Goal: Information Seeking & Learning: Understand process/instructions

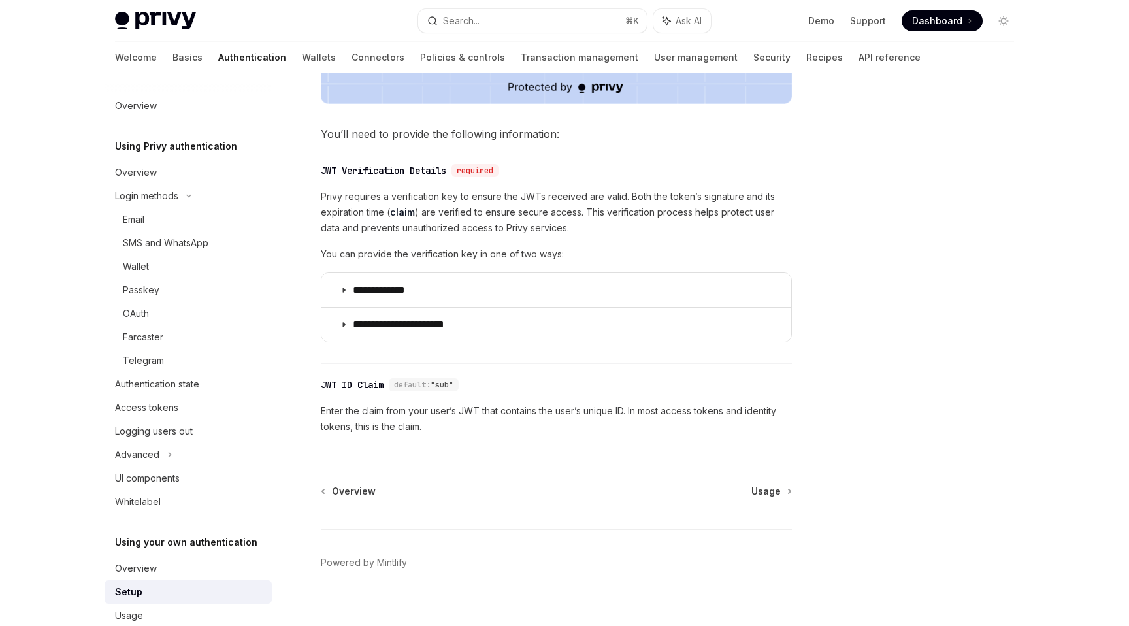
scroll to position [27, 0]
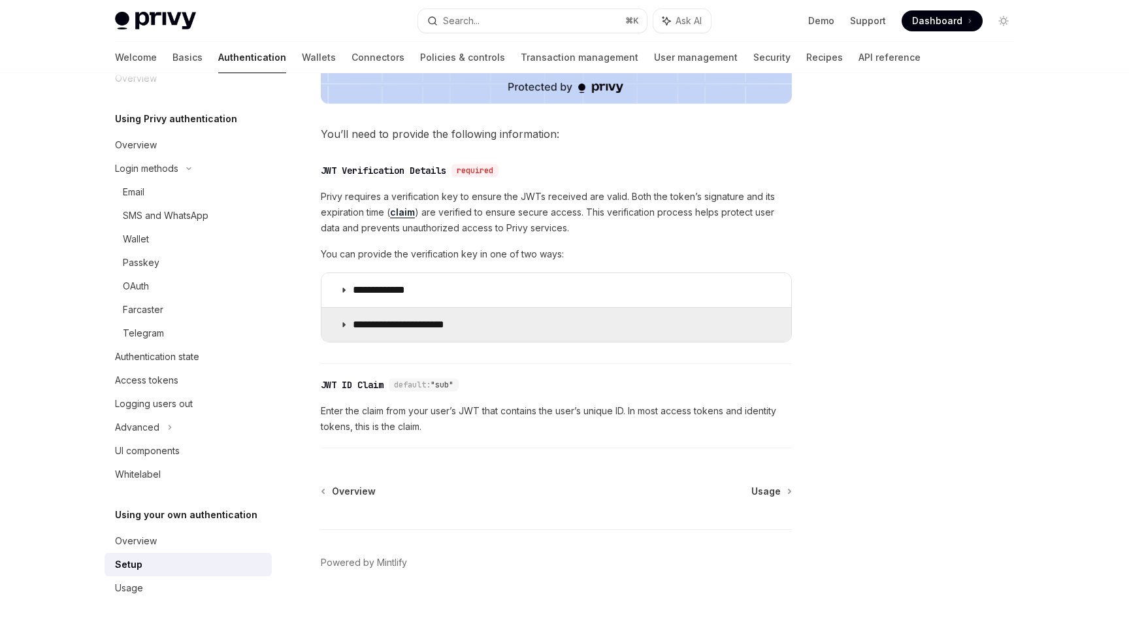
click at [384, 328] on p "**********" at bounding box center [409, 324] width 112 height 13
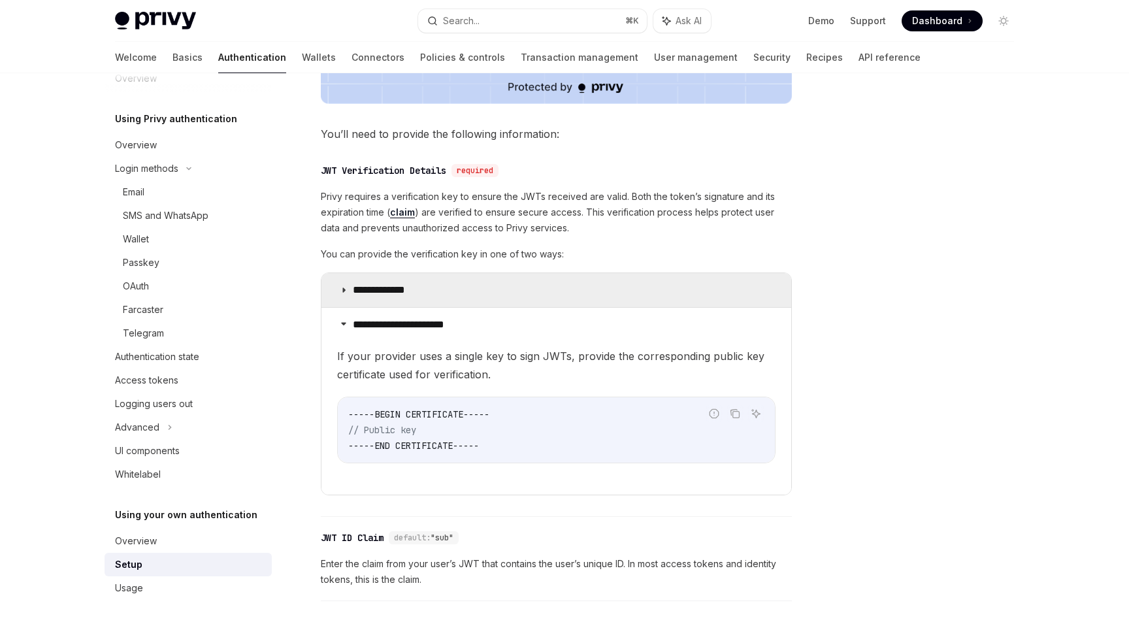
click at [387, 301] on summary "**********" at bounding box center [557, 290] width 470 height 34
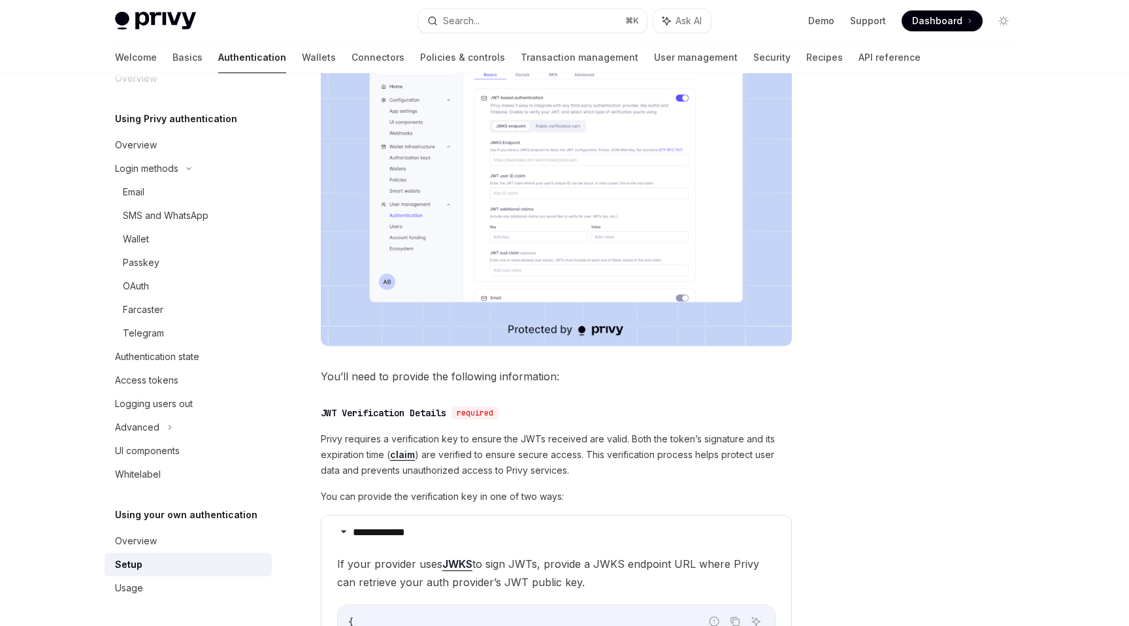
scroll to position [324, 0]
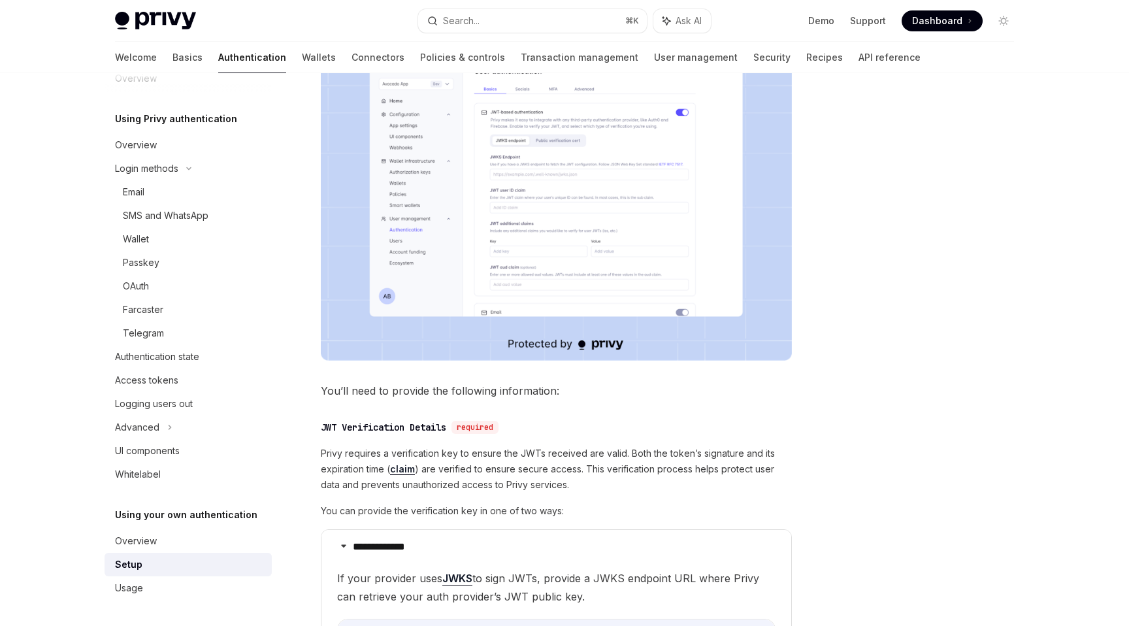
click at [518, 158] on img at bounding box center [556, 192] width 471 height 337
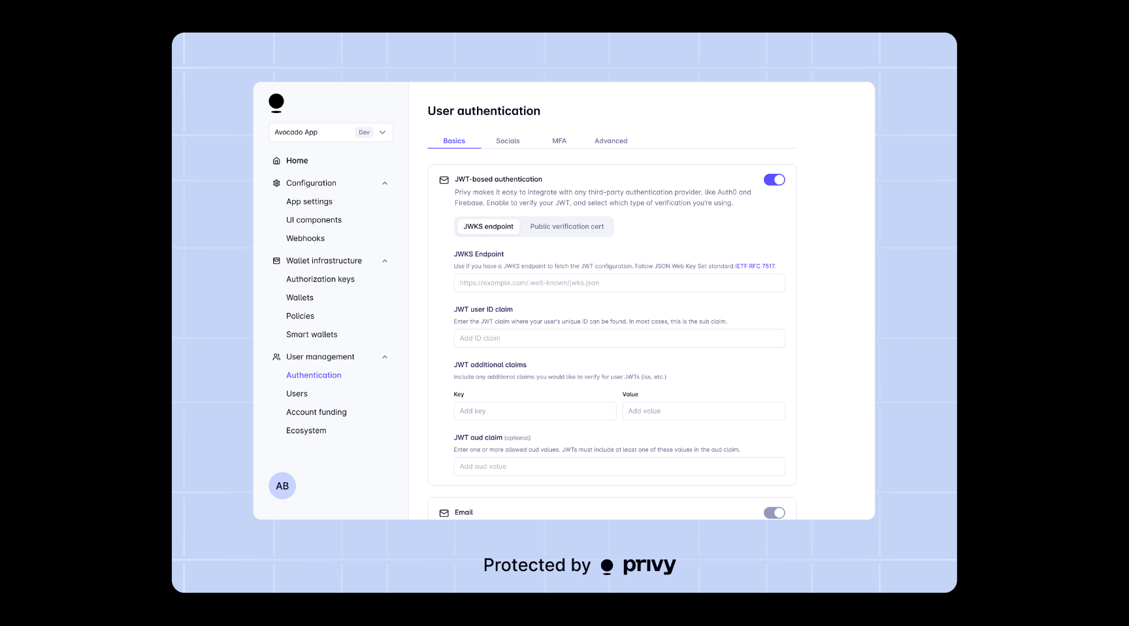
click at [990, 273] on div at bounding box center [564, 313] width 1129 height 626
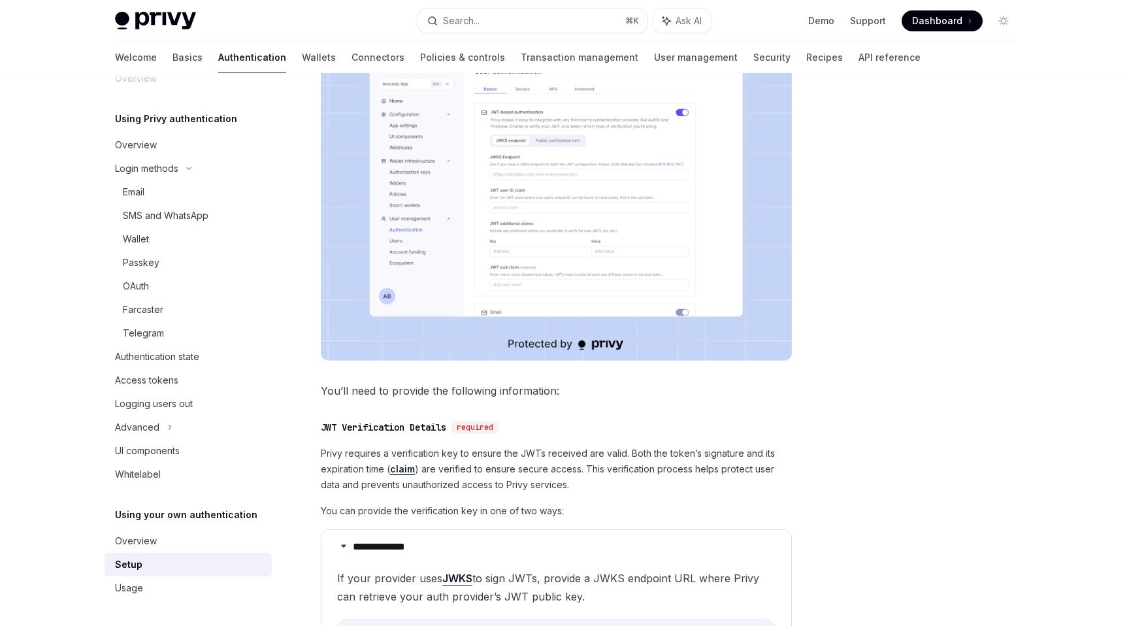
click at [137, 573] on link "Setup" at bounding box center [188, 565] width 167 height 24
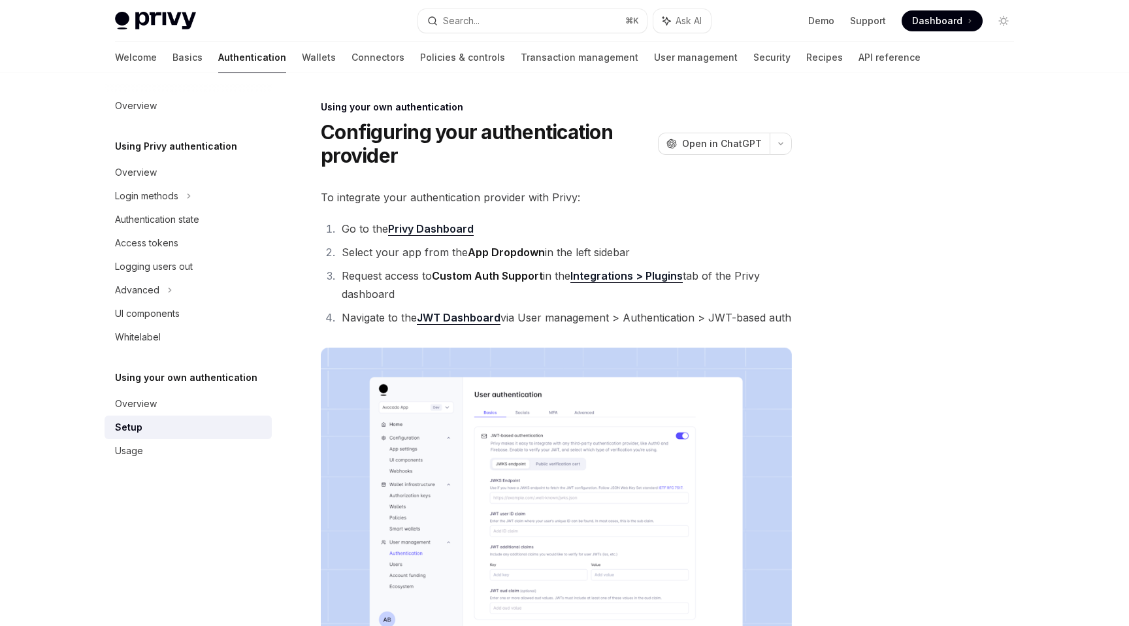
scroll to position [499, 0]
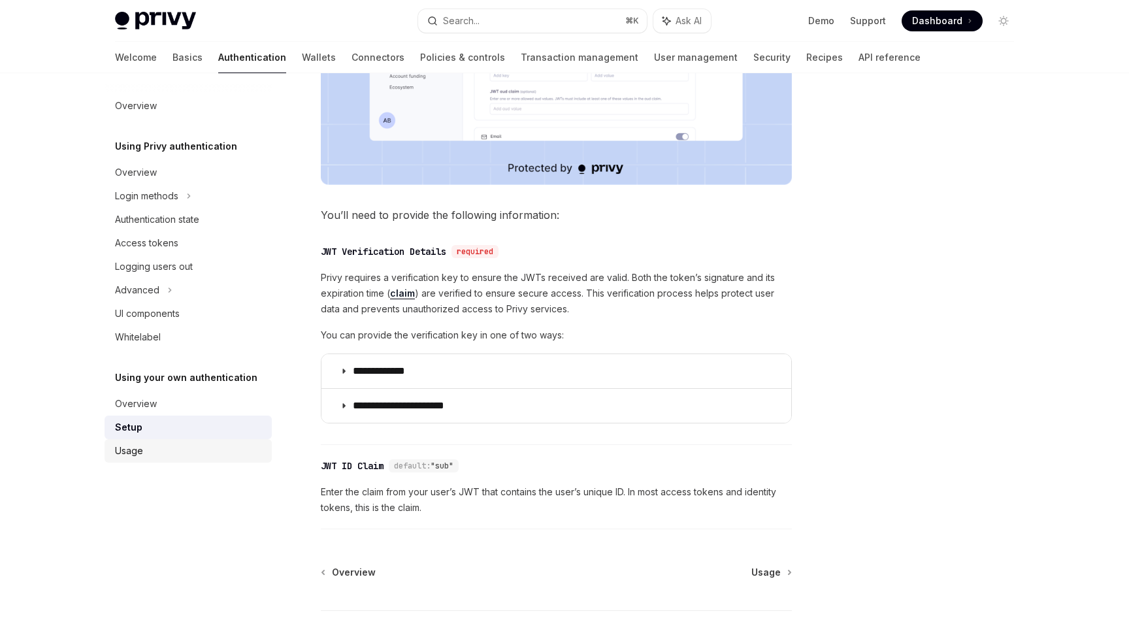
click at [155, 451] on div "Usage" at bounding box center [189, 451] width 149 height 16
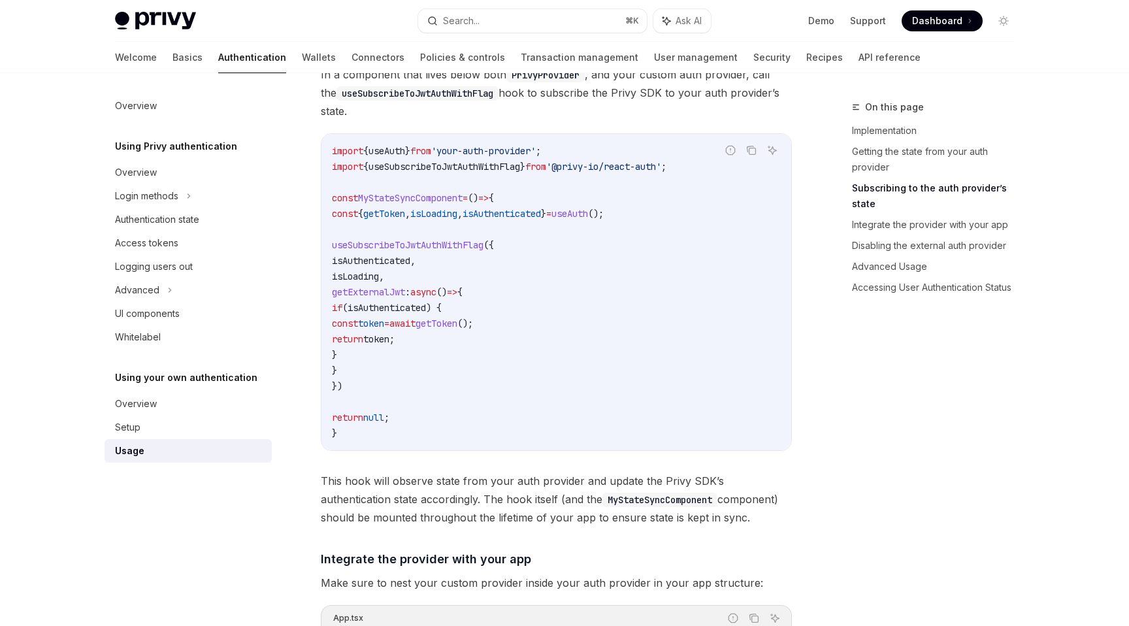
scroll to position [374, 0]
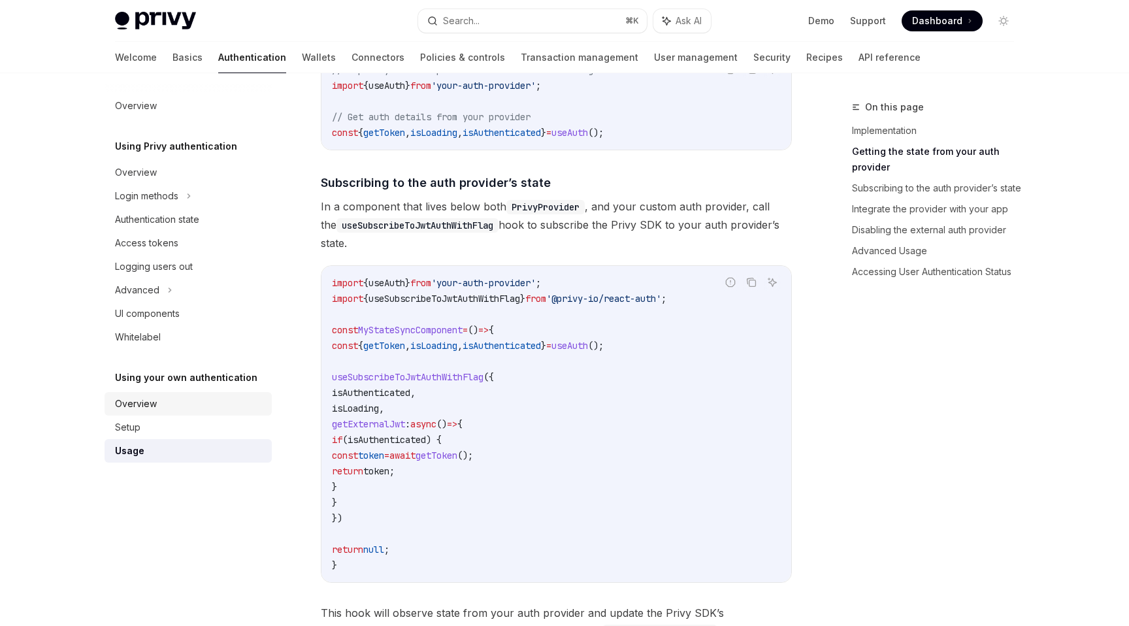
click at [143, 410] on div "Overview" at bounding box center [136, 404] width 42 height 16
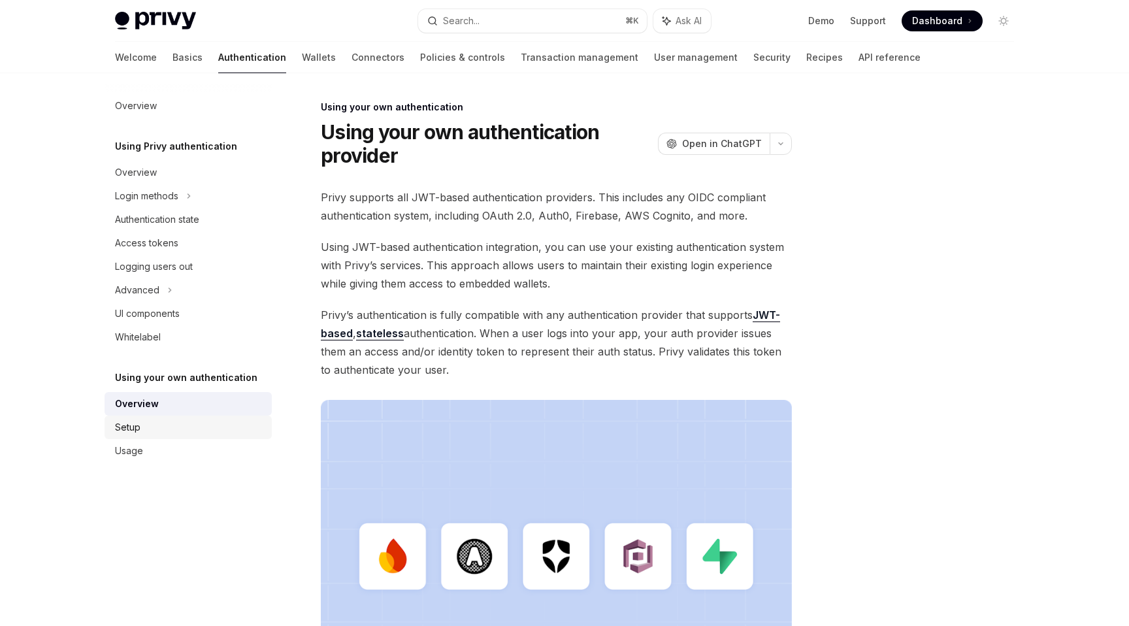
click at [140, 423] on div "Setup" at bounding box center [189, 428] width 149 height 16
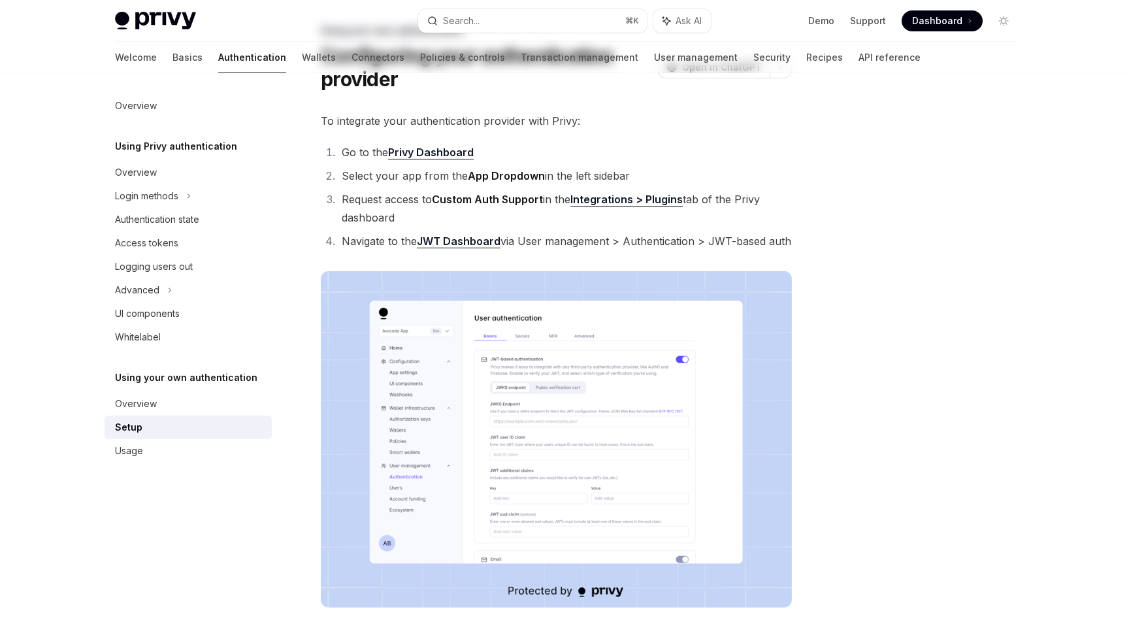
scroll to position [206, 0]
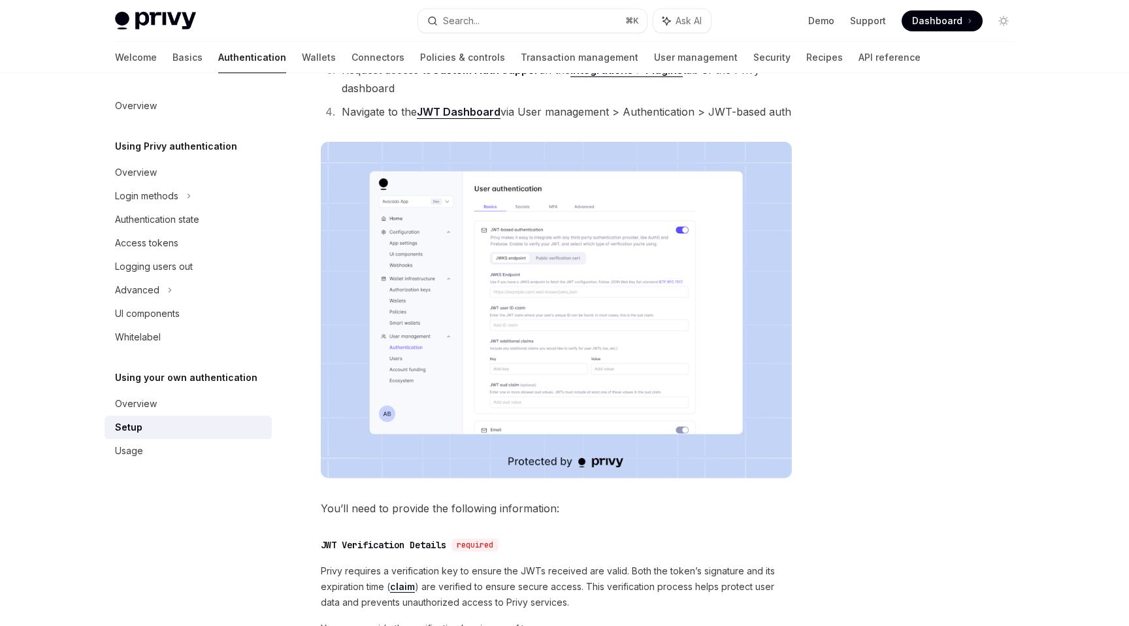
click at [524, 347] on img at bounding box center [556, 310] width 471 height 337
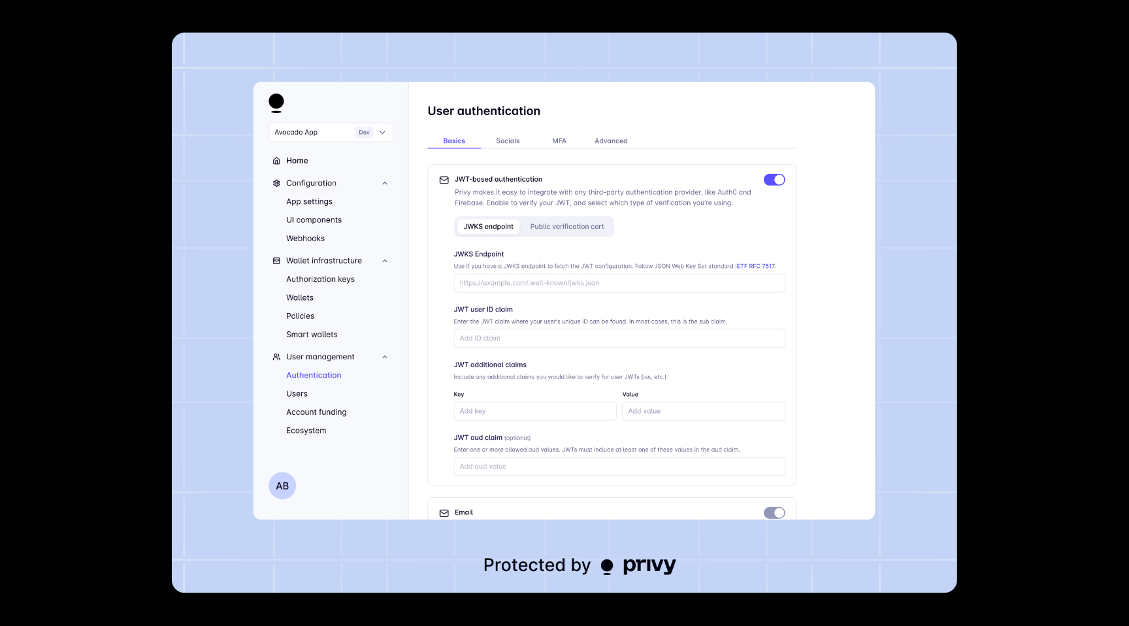
click at [994, 234] on div at bounding box center [564, 313] width 1129 height 626
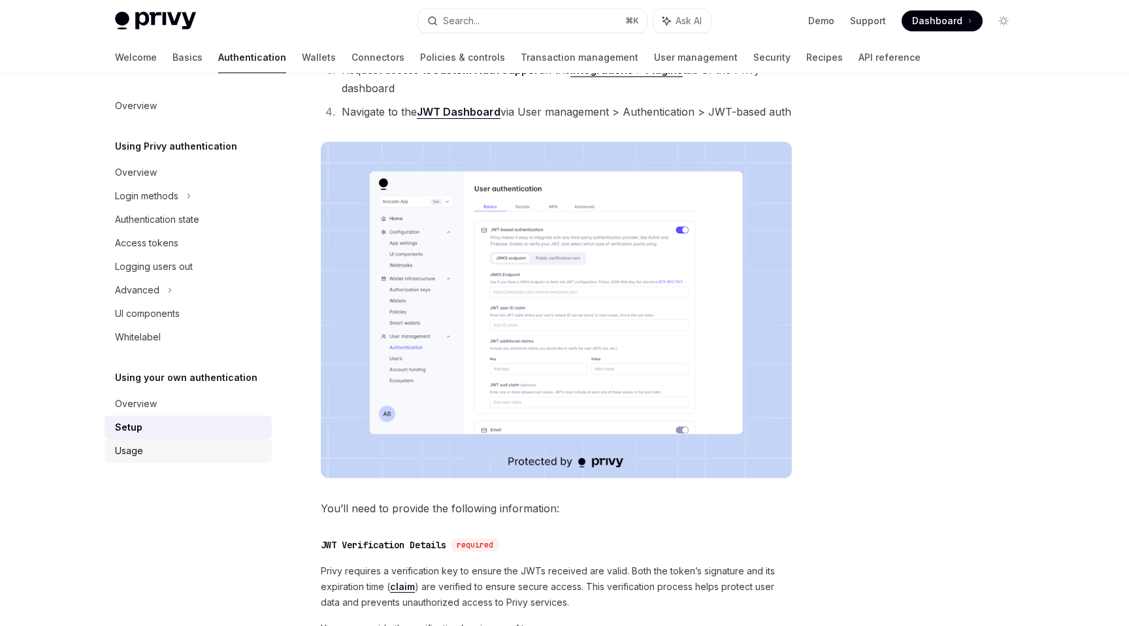
click at [146, 439] on link "Usage" at bounding box center [188, 451] width 167 height 24
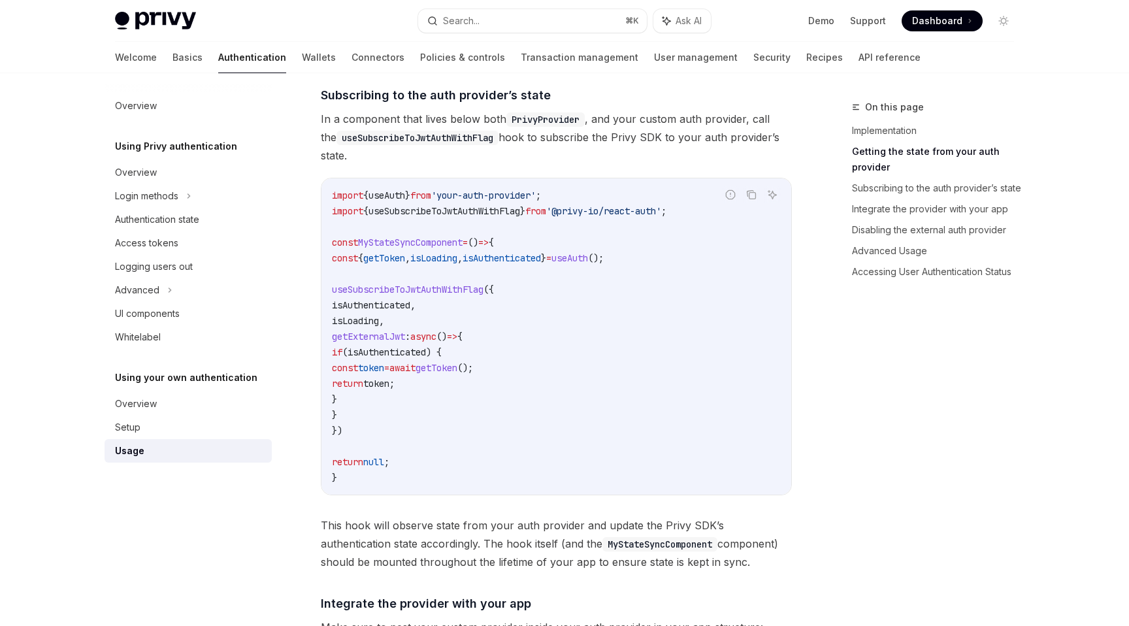
scroll to position [471, 0]
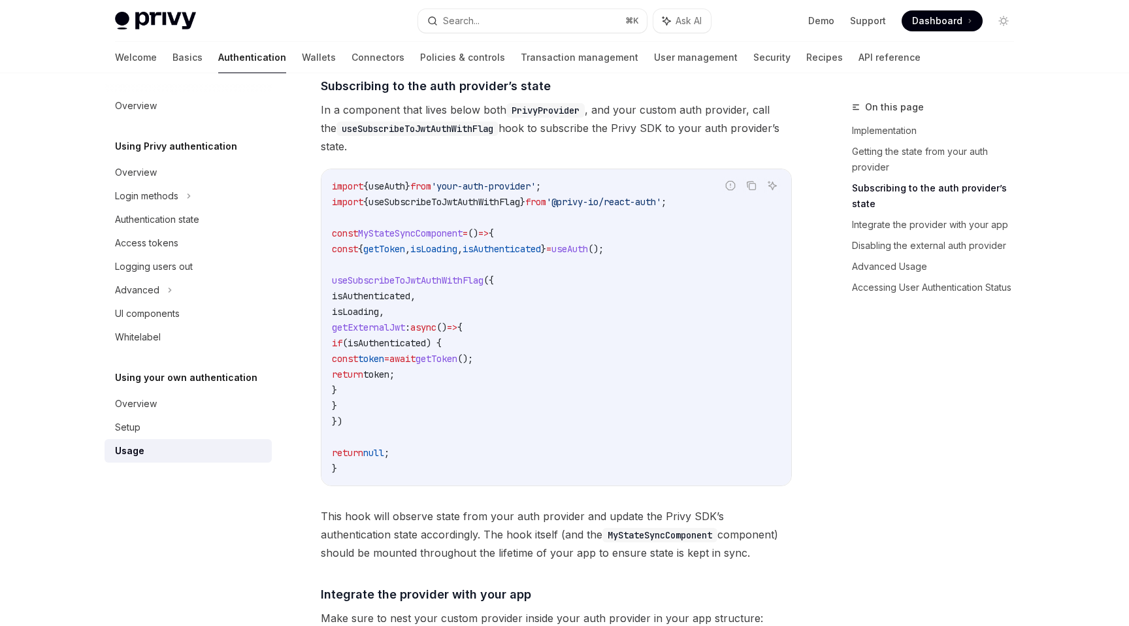
click at [437, 199] on span "useSubscribeToJwtAuthWithFlag" at bounding box center [445, 202] width 152 height 12
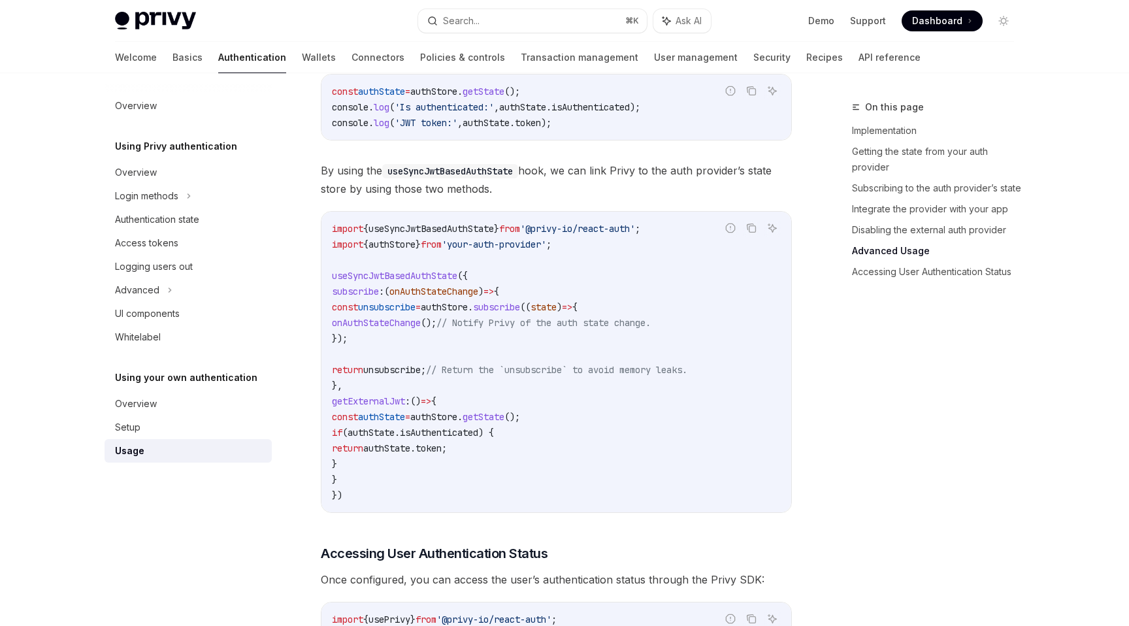
scroll to position [2116, 0]
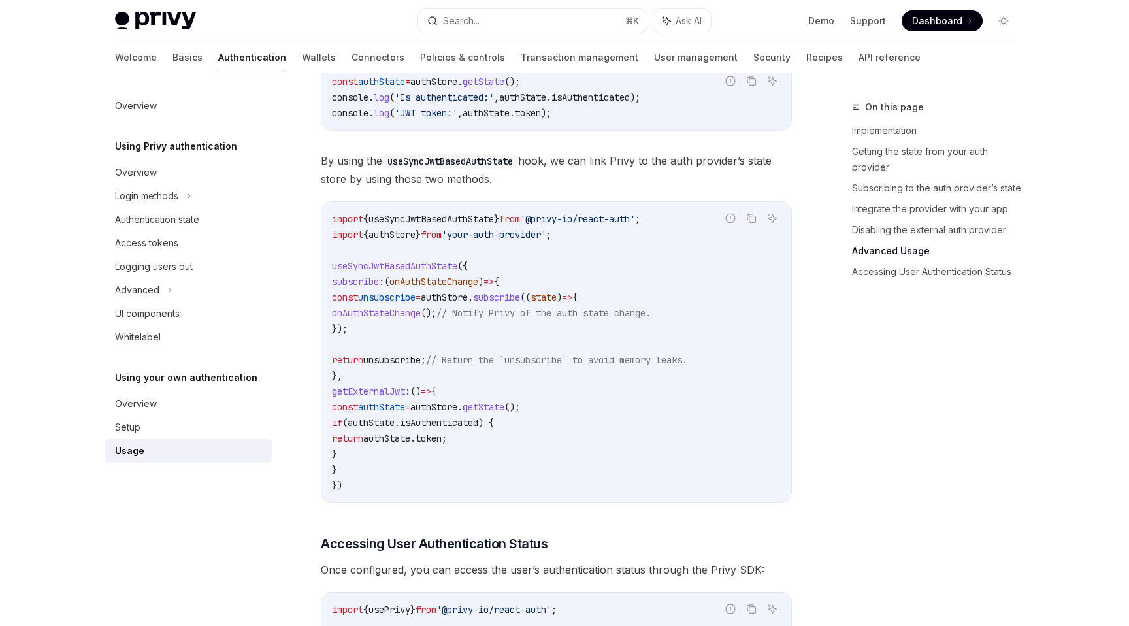
click at [407, 218] on span "useSyncJwtBasedAuthState" at bounding box center [431, 219] width 125 height 12
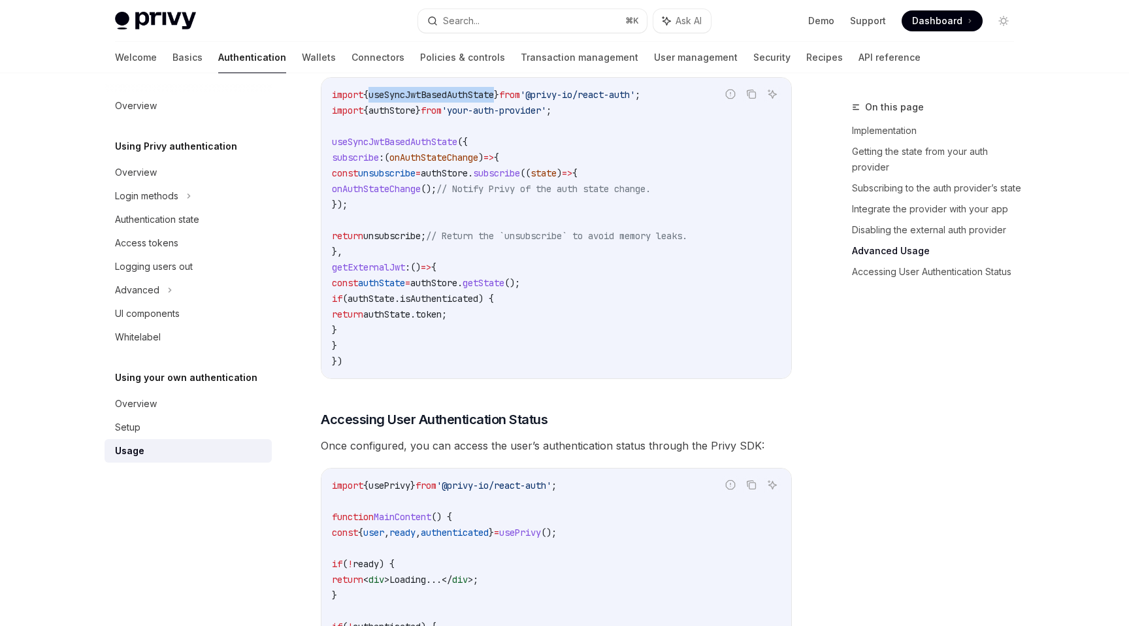
scroll to position [2238, 0]
drag, startPoint x: 339, startPoint y: 142, endPoint x: 450, endPoint y: 340, distance: 226.5
click at [450, 340] on code "import { useSyncJwtBasedAuthState } from '@privy-io/react-auth' ; import { auth…" at bounding box center [556, 230] width 449 height 282
click at [510, 256] on code "import { useSyncJwtBasedAuthState } from '@privy-io/react-auth' ; import { auth…" at bounding box center [556, 230] width 449 height 282
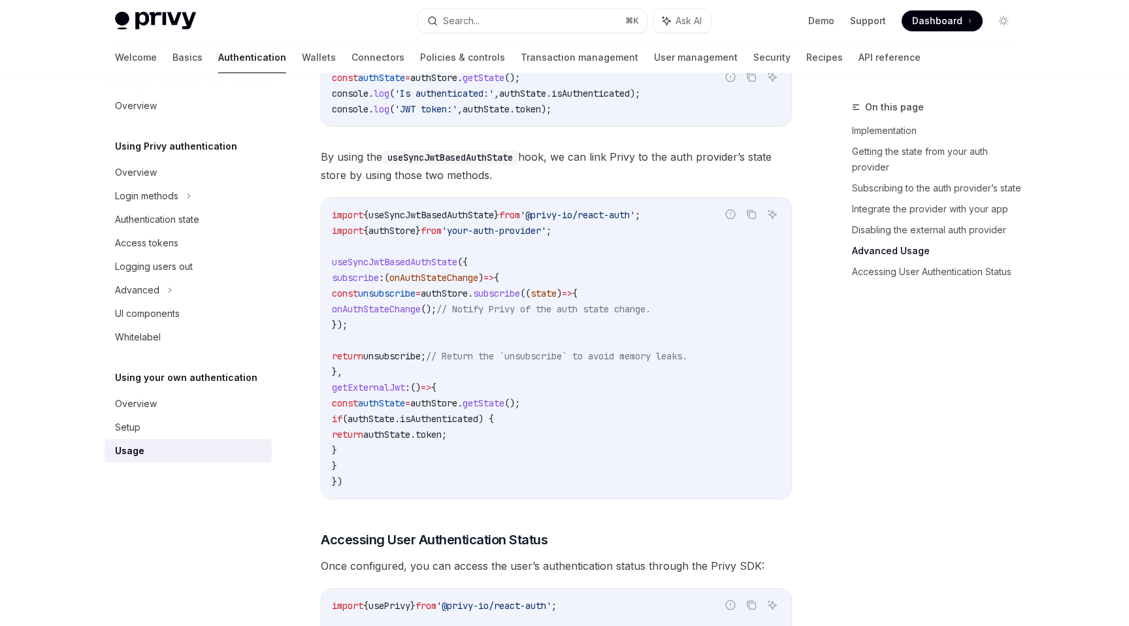
scroll to position [2100, 0]
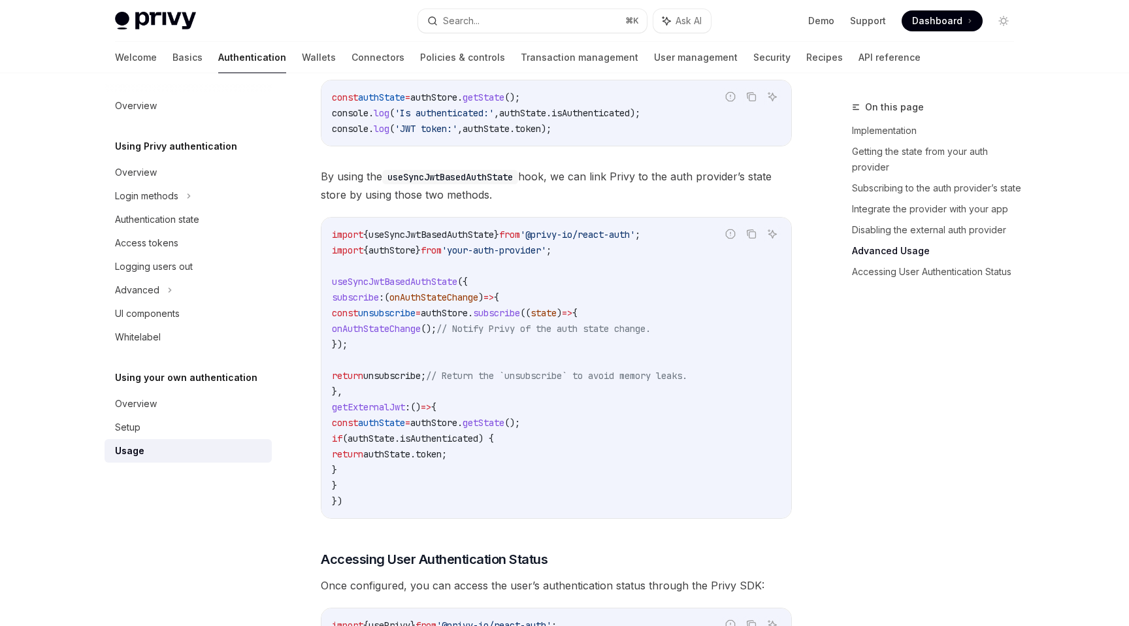
click at [505, 256] on span "'your-auth-provider'" at bounding box center [494, 250] width 105 height 12
click at [613, 241] on span "'@privy-io/react-auth'" at bounding box center [577, 235] width 115 height 12
click at [546, 254] on span "'your-auth-provider'" at bounding box center [494, 250] width 105 height 12
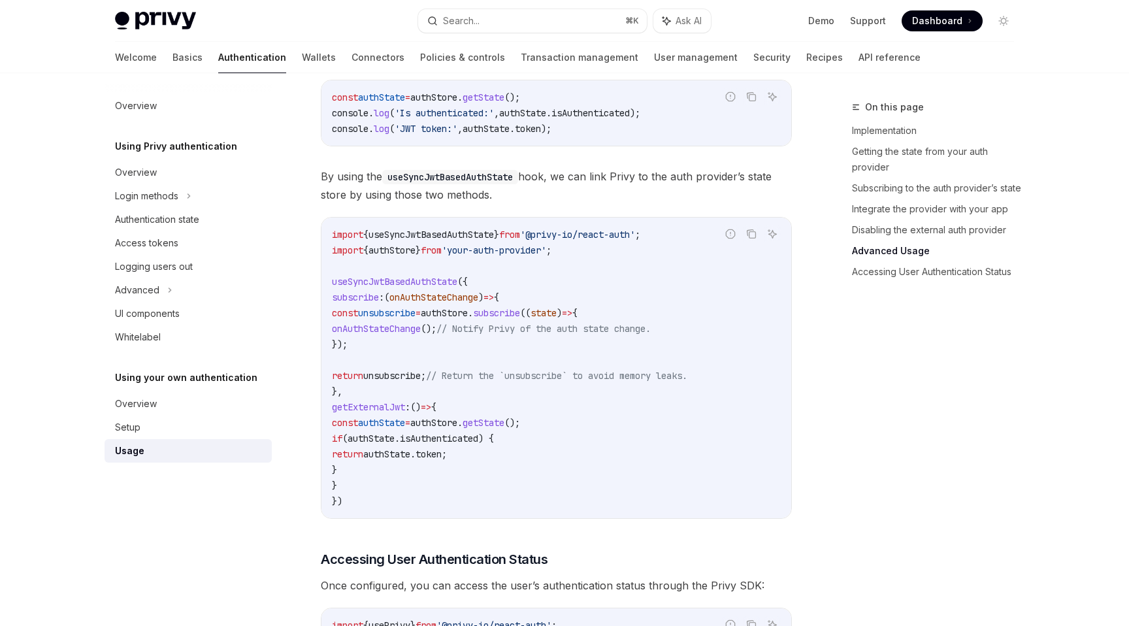
click at [593, 252] on code "import { useSyncJwtBasedAuthState } from '@privy-io/react-auth' ; import { auth…" at bounding box center [556, 368] width 449 height 282
click at [563, 240] on span "'@privy-io/react-auth'" at bounding box center [577, 235] width 115 height 12
click at [541, 254] on span "'your-auth-provider'" at bounding box center [494, 250] width 105 height 12
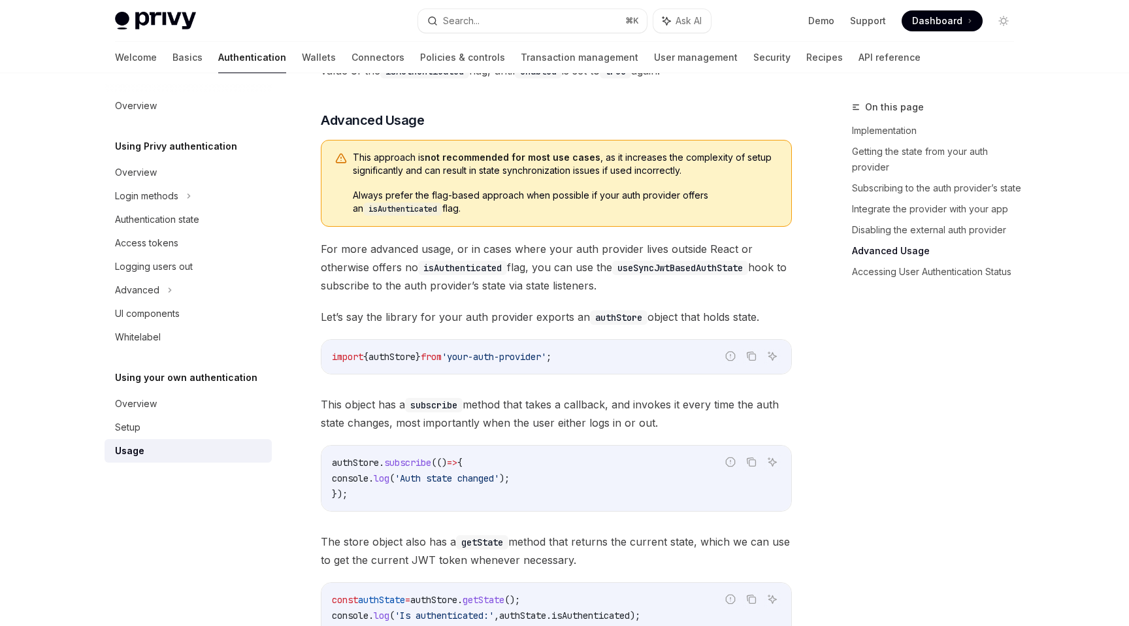
scroll to position [1579, 0]
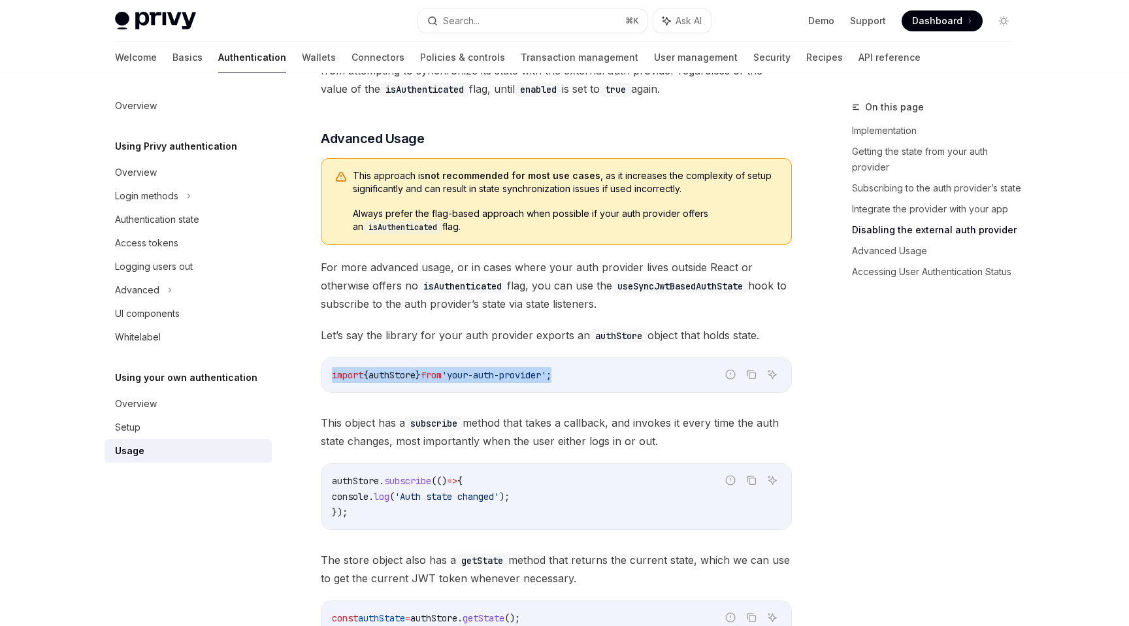
drag, startPoint x: 604, startPoint y: 376, endPoint x: 313, endPoint y: 369, distance: 290.9
click at [313, 369] on div "Using your own authentication Integrating your authentication provider with Pri…" at bounding box center [434, 135] width 722 height 3230
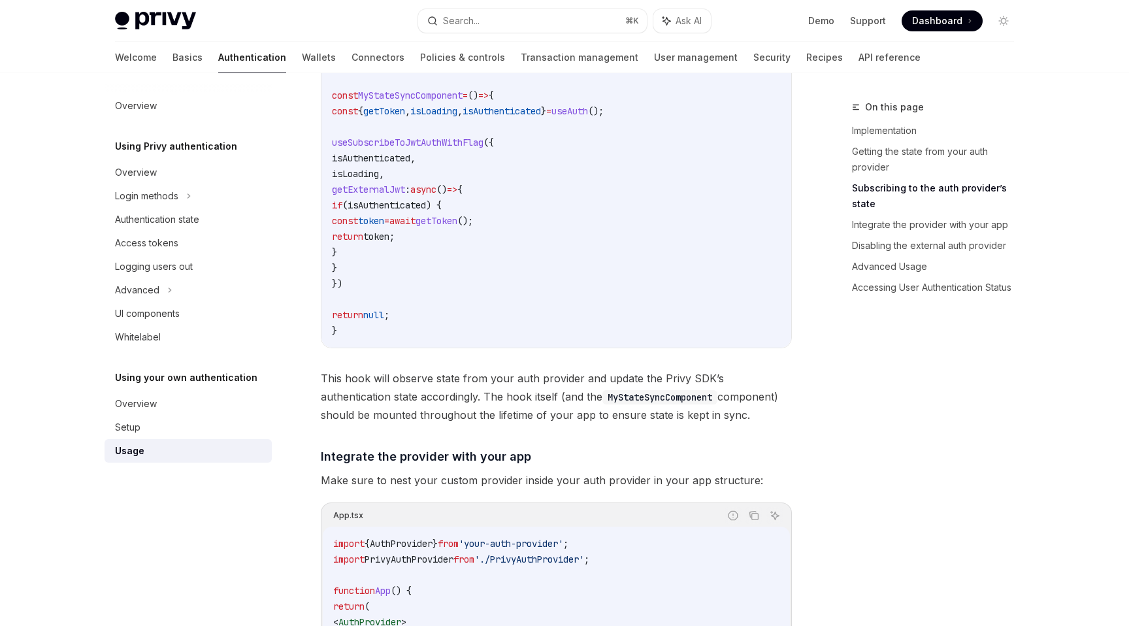
scroll to position [506, 0]
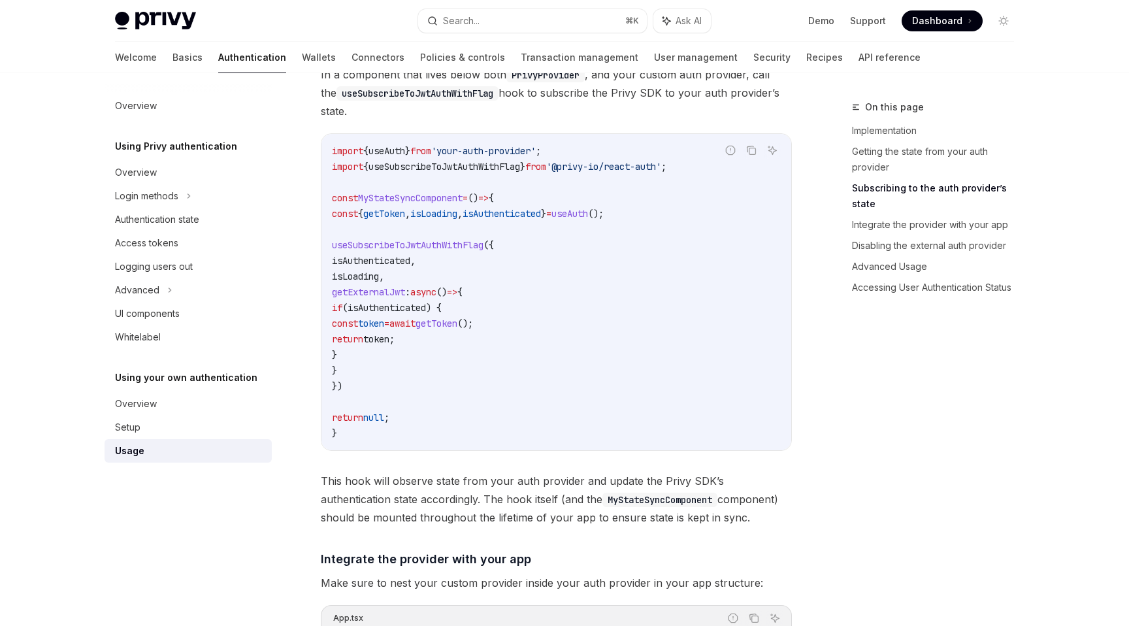
drag, startPoint x: 348, startPoint y: 241, endPoint x: 461, endPoint y: 358, distance: 163.6
click at [461, 358] on code "import { useAuth } from 'your-auth-provider' ; import { useSubscribeToJwtAuthWi…" at bounding box center [556, 292] width 449 height 298
click at [410, 261] on span "isAuthenticated" at bounding box center [371, 261] width 78 height 12
click at [405, 214] on span "getToken" at bounding box center [384, 214] width 42 height 12
click at [980, 235] on link "Disabling the external auth provider" at bounding box center [938, 245] width 173 height 21
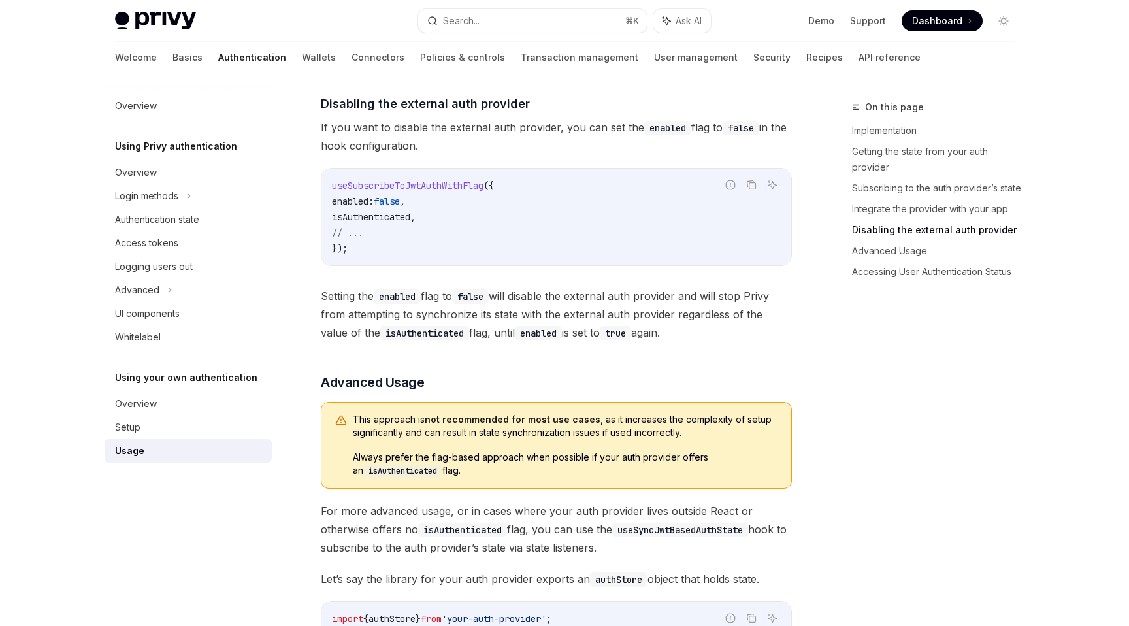
scroll to position [1336, 0]
click at [909, 207] on link "Integrate the provider with your app" at bounding box center [938, 209] width 173 height 21
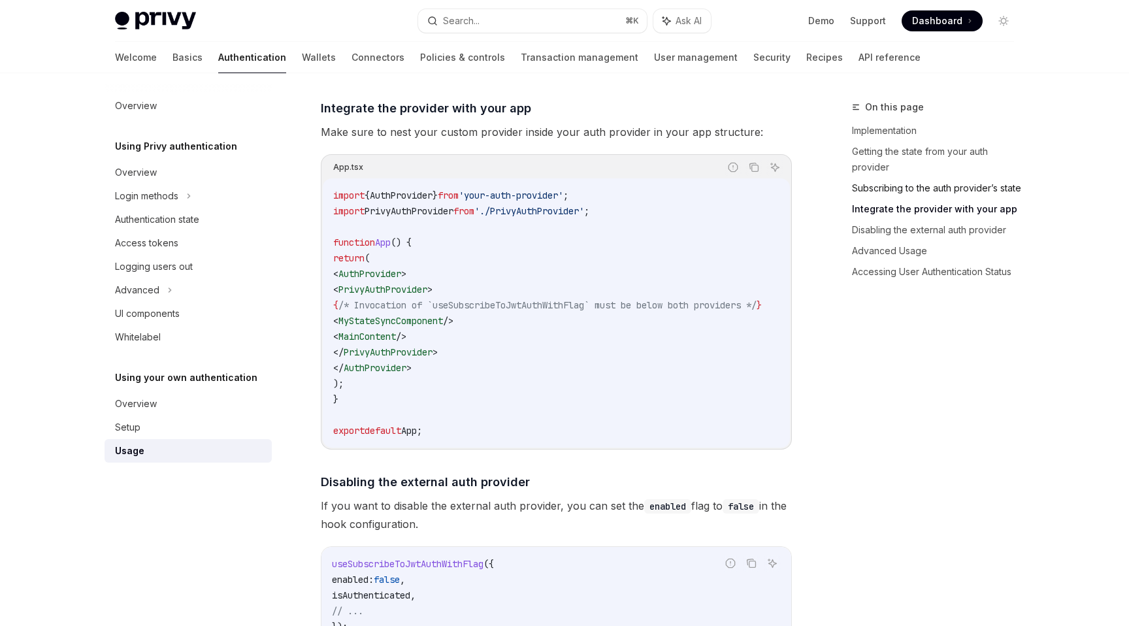
click at [918, 182] on link "Subscribing to the auth provider’s state" at bounding box center [938, 188] width 173 height 21
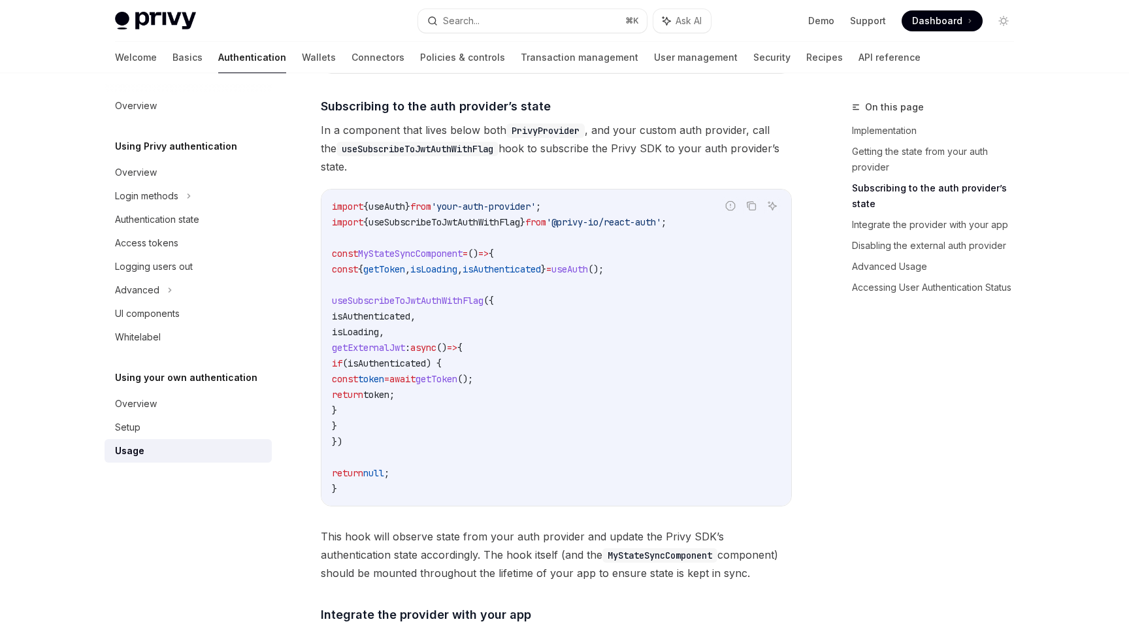
scroll to position [448, 0]
drag, startPoint x: 393, startPoint y: 300, endPoint x: 407, endPoint y: 388, distance: 88.6
click at [407, 388] on code "import { useAuth } from 'your-auth-provider' ; import { useSubscribeToJwtAuthWi…" at bounding box center [556, 350] width 449 height 298
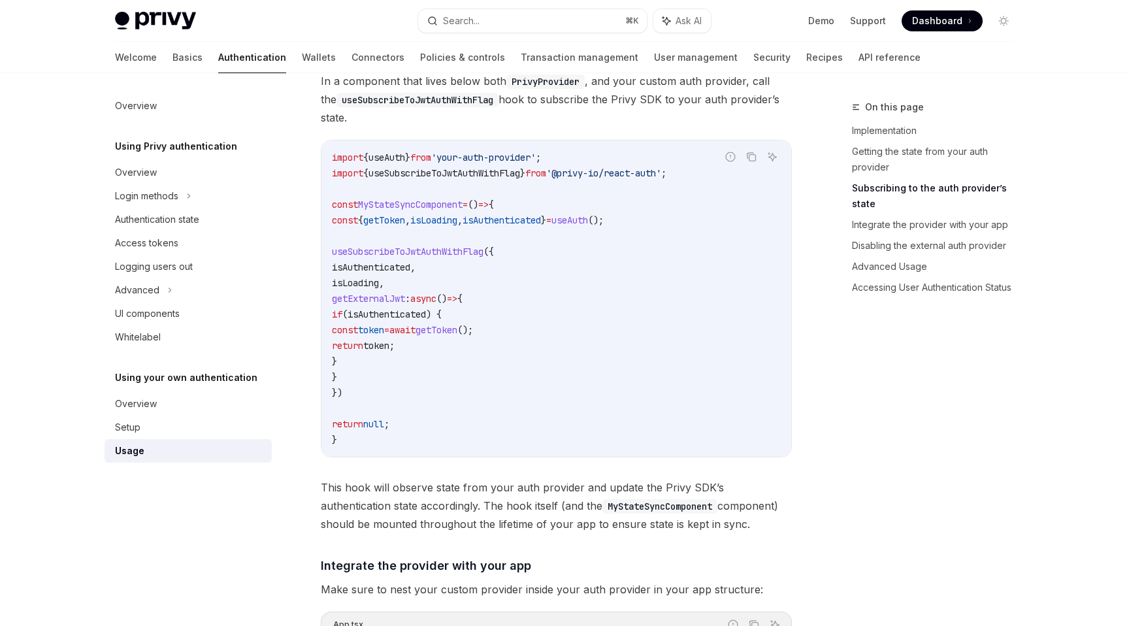
scroll to position [501, 0]
click at [486, 280] on code "import { useAuth } from 'your-auth-provider' ; import { useSubscribeToJwtAuthWi…" at bounding box center [556, 297] width 449 height 298
click at [410, 265] on span "isAuthenticated" at bounding box center [371, 265] width 78 height 12
click at [379, 282] on span "isLoading" at bounding box center [355, 281] width 47 height 12
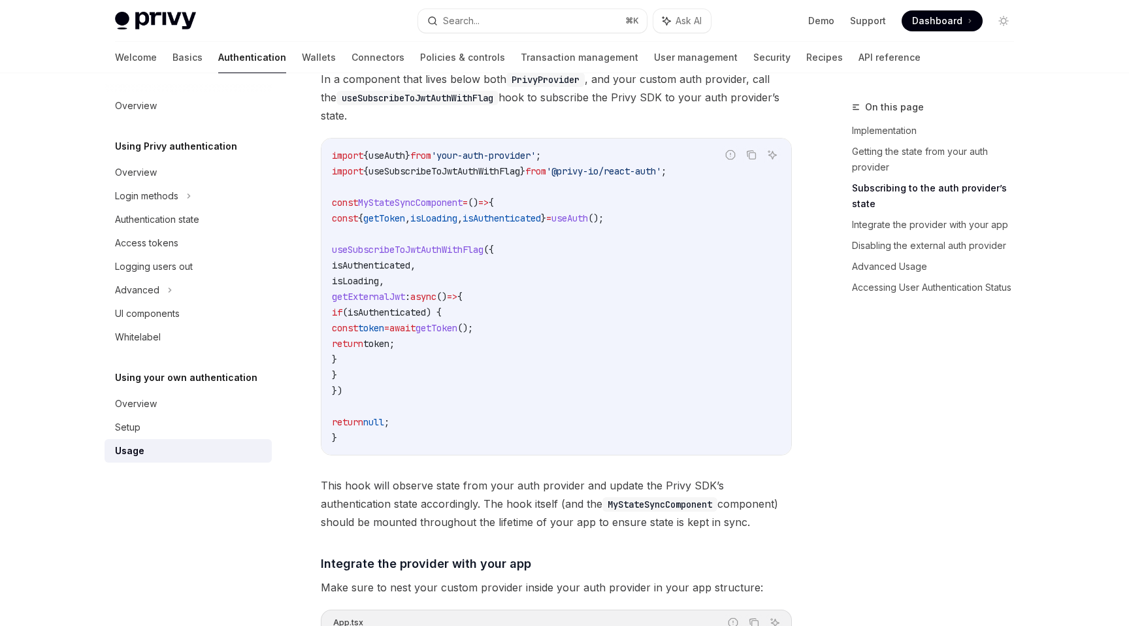
click at [379, 282] on span "isLoading" at bounding box center [355, 281] width 47 height 12
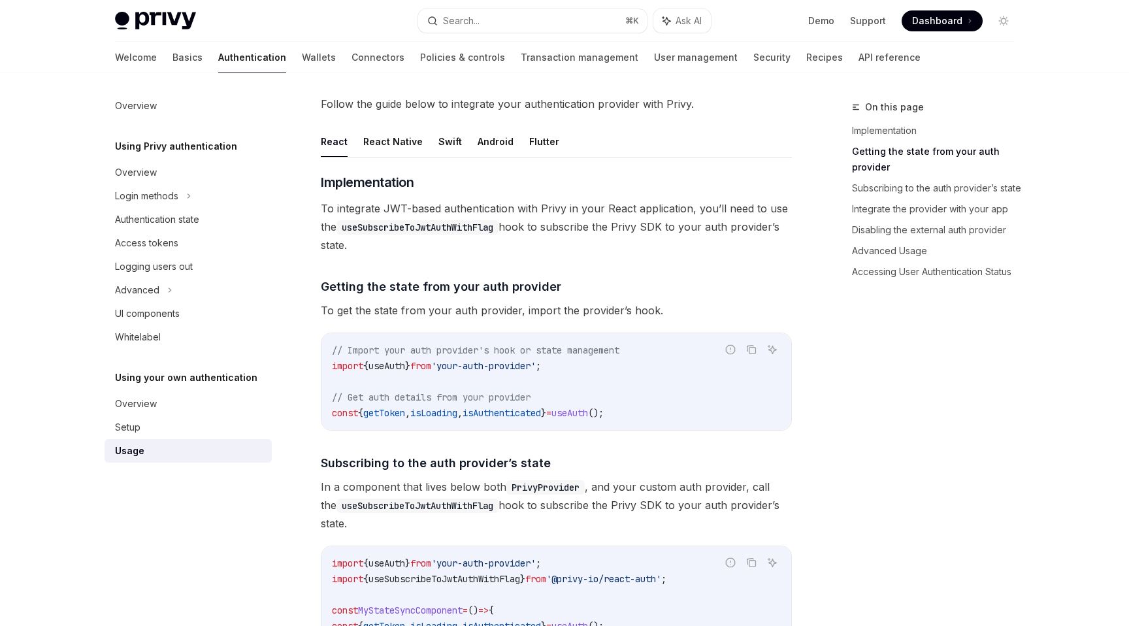
scroll to position [19, 0]
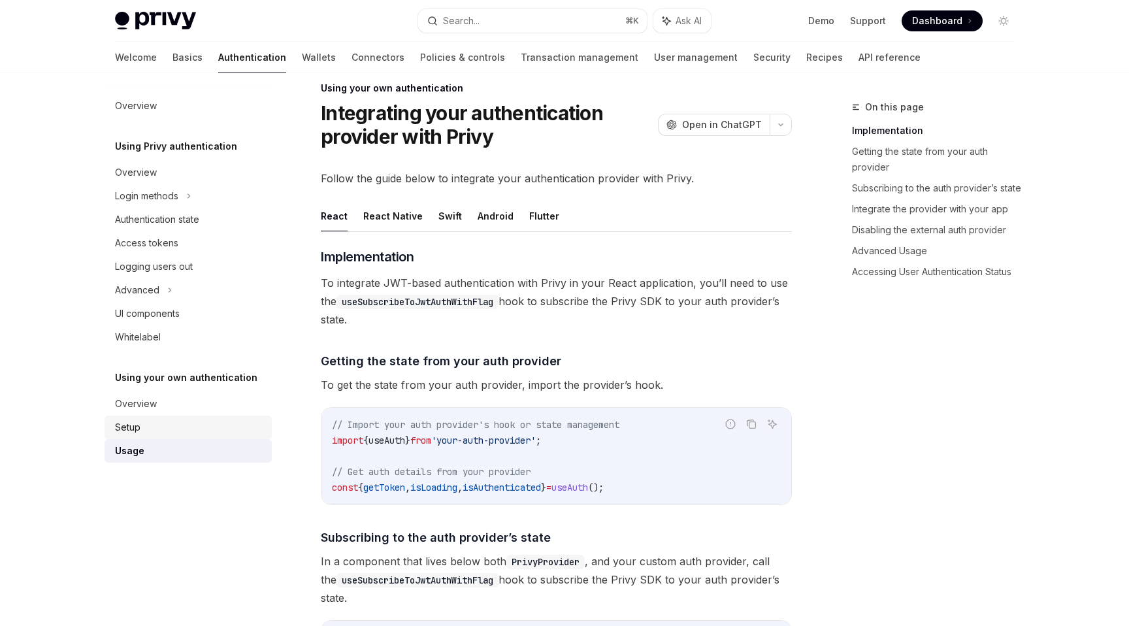
click at [188, 424] on div "Setup" at bounding box center [189, 428] width 149 height 16
type textarea "*"
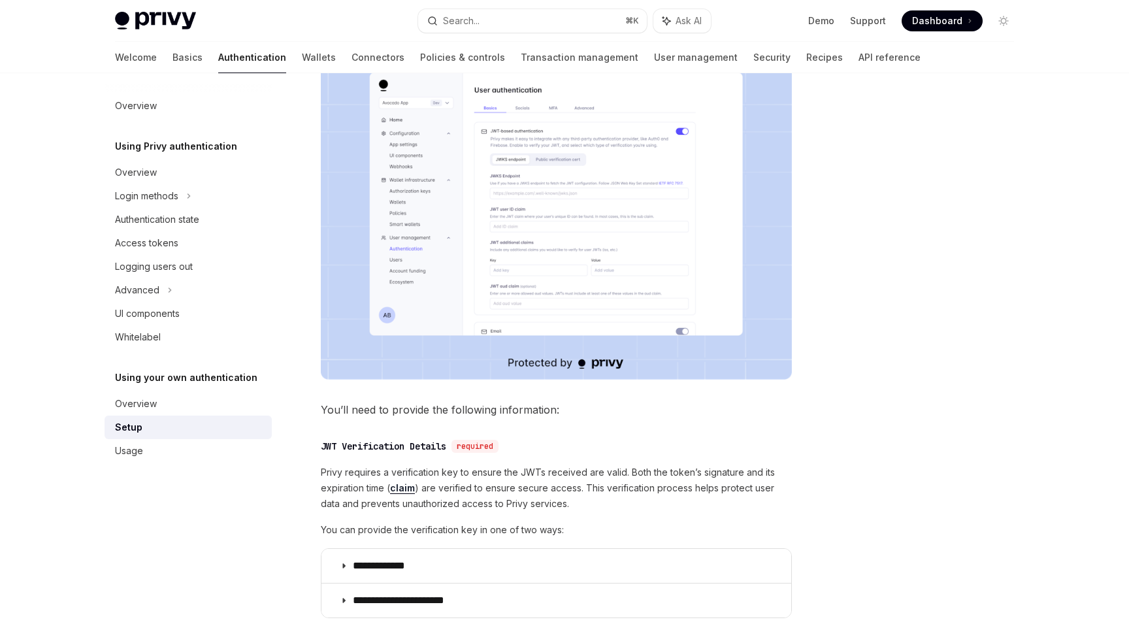
scroll to position [597, 0]
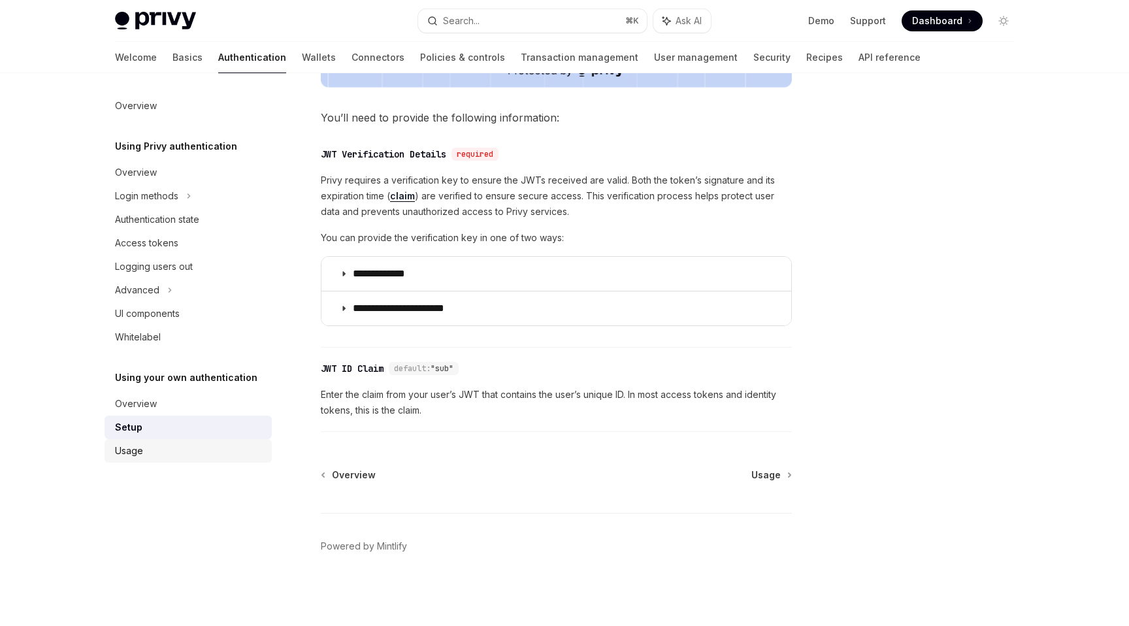
click at [159, 458] on div "Usage" at bounding box center [189, 451] width 149 height 16
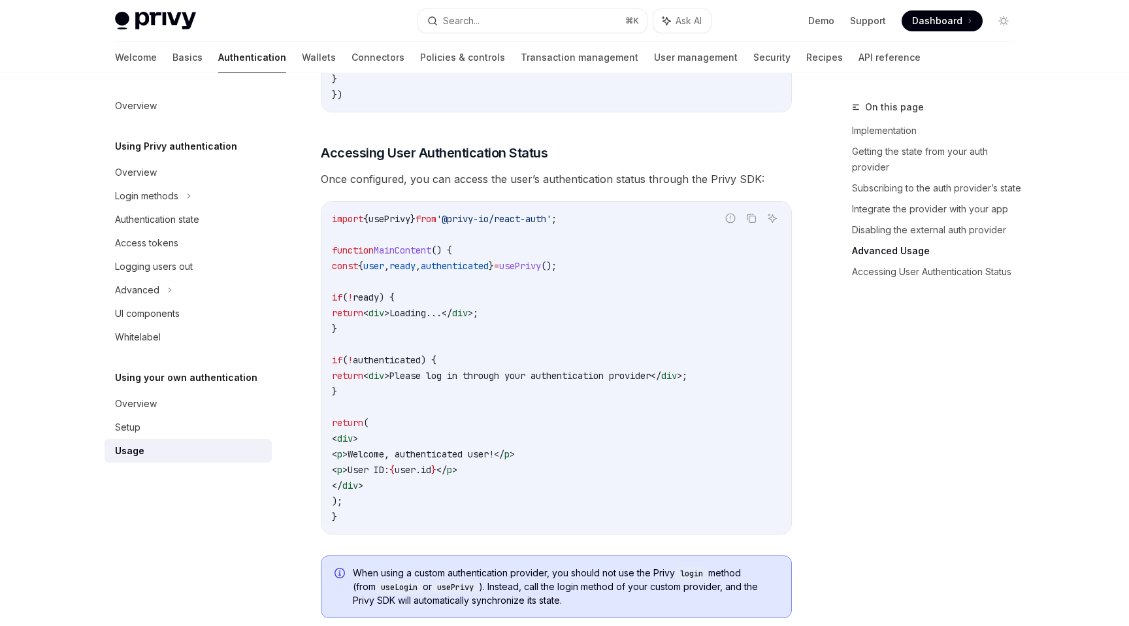
scroll to position [2707, 0]
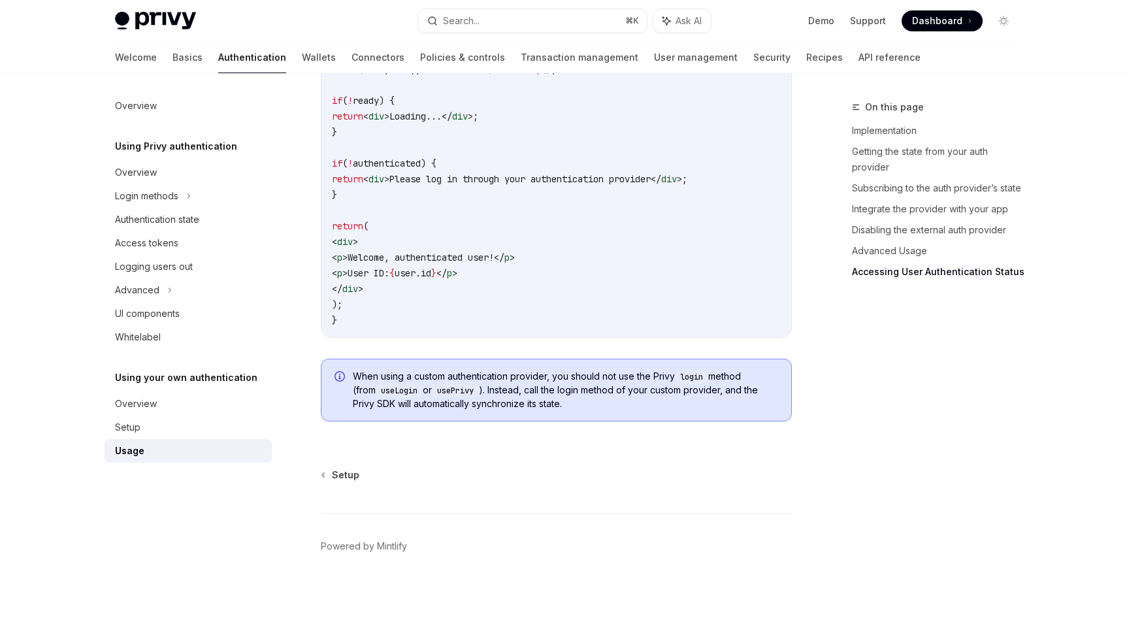
click at [697, 381] on code "login" at bounding box center [691, 377] width 33 height 13
copy code "login"
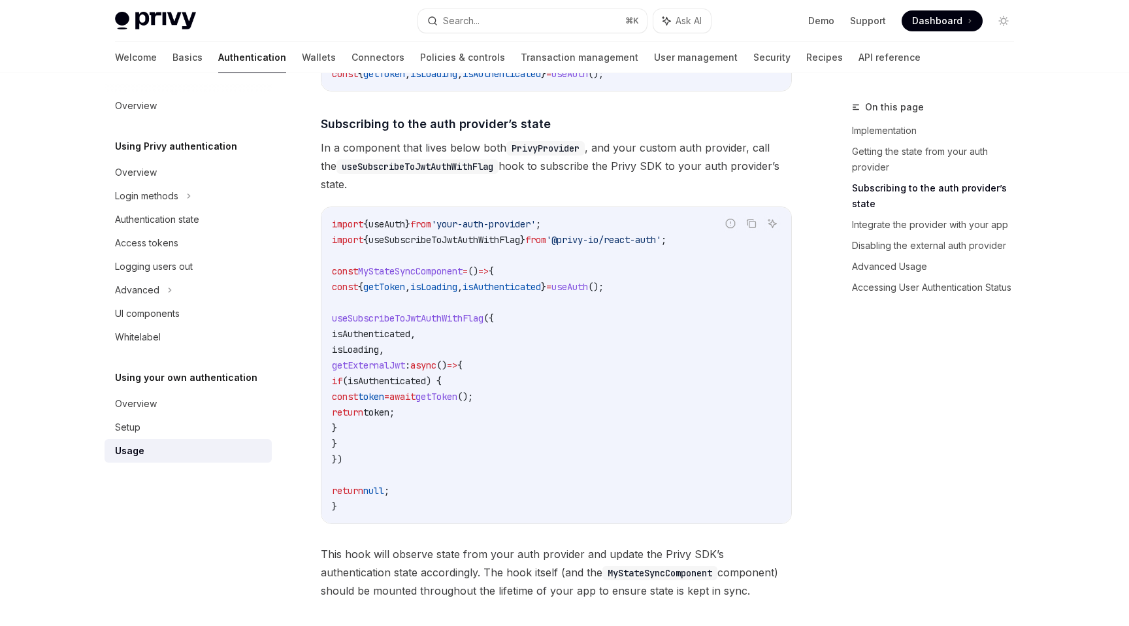
scroll to position [0, 0]
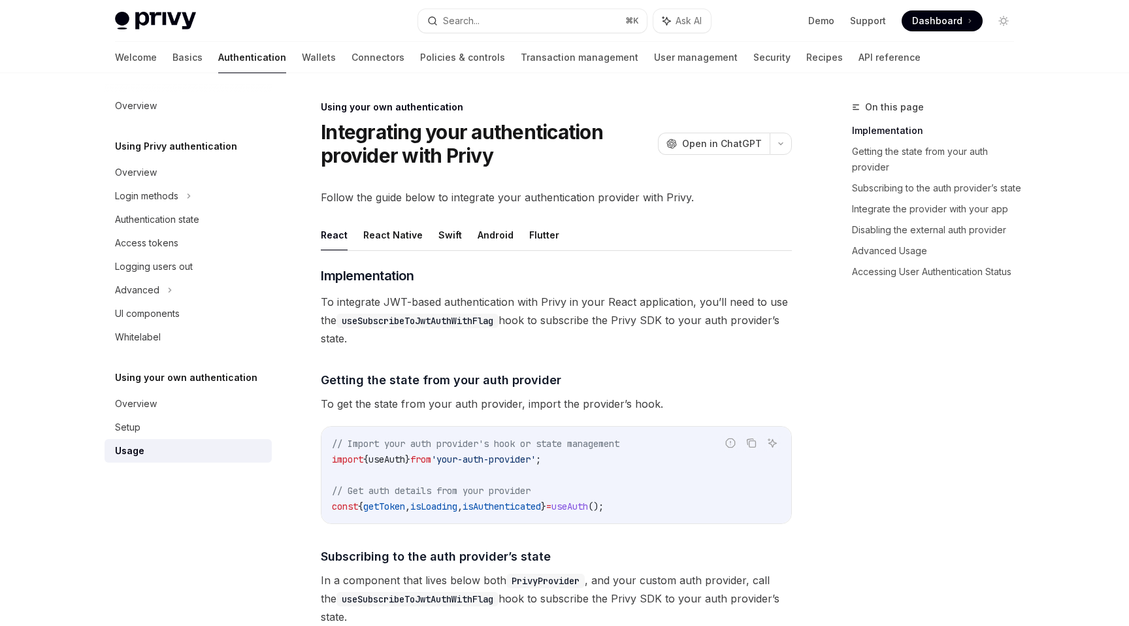
click at [128, 441] on link "Usage" at bounding box center [188, 451] width 167 height 24
click at [123, 422] on div "Setup" at bounding box center [127, 428] width 25 height 16
type textarea "*"
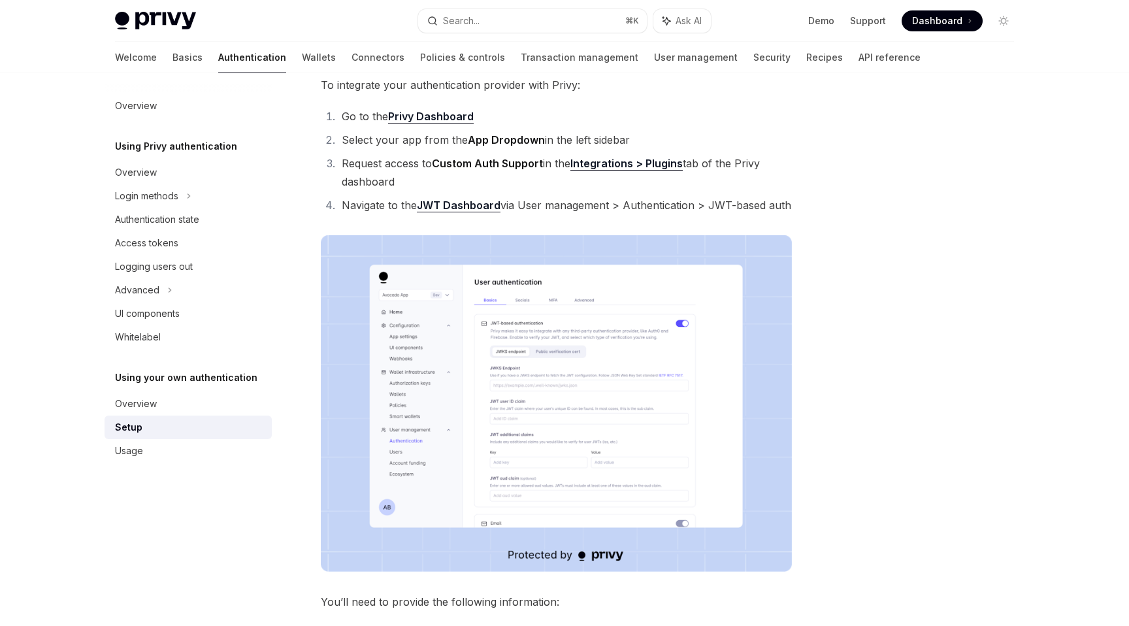
scroll to position [106, 0]
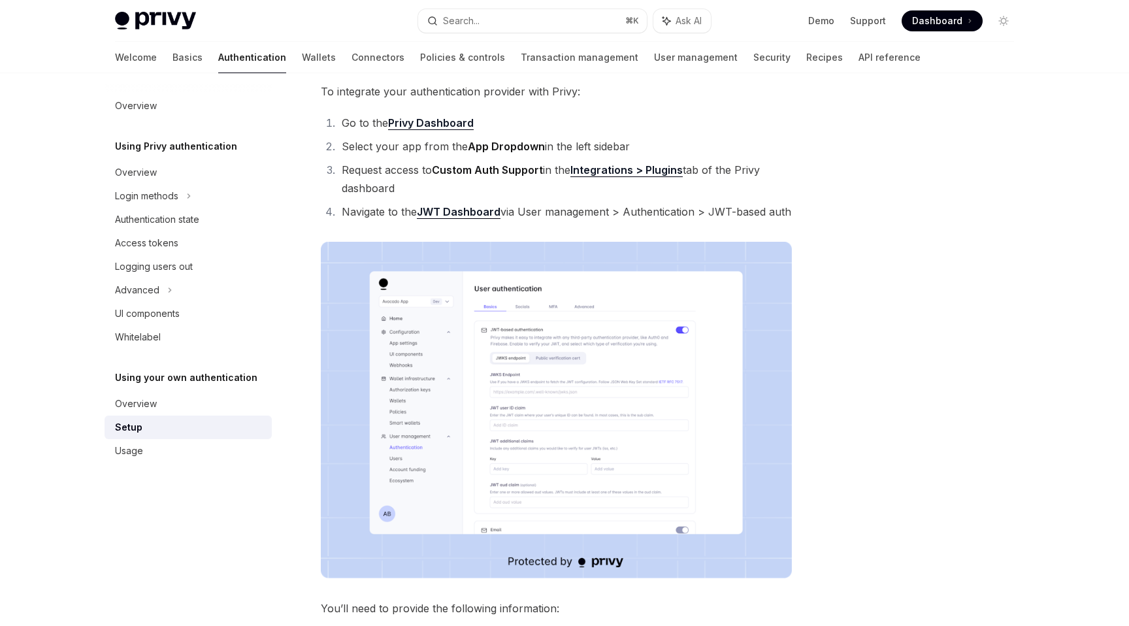
click at [526, 349] on img at bounding box center [556, 410] width 471 height 337
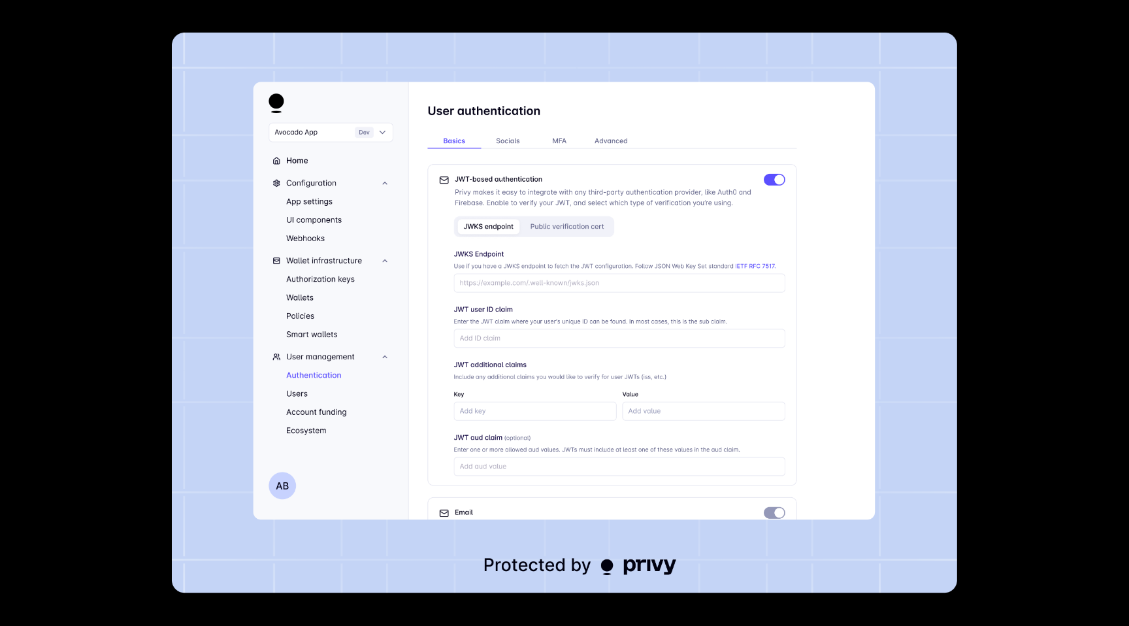
click at [1102, 24] on div at bounding box center [564, 313] width 1129 height 626
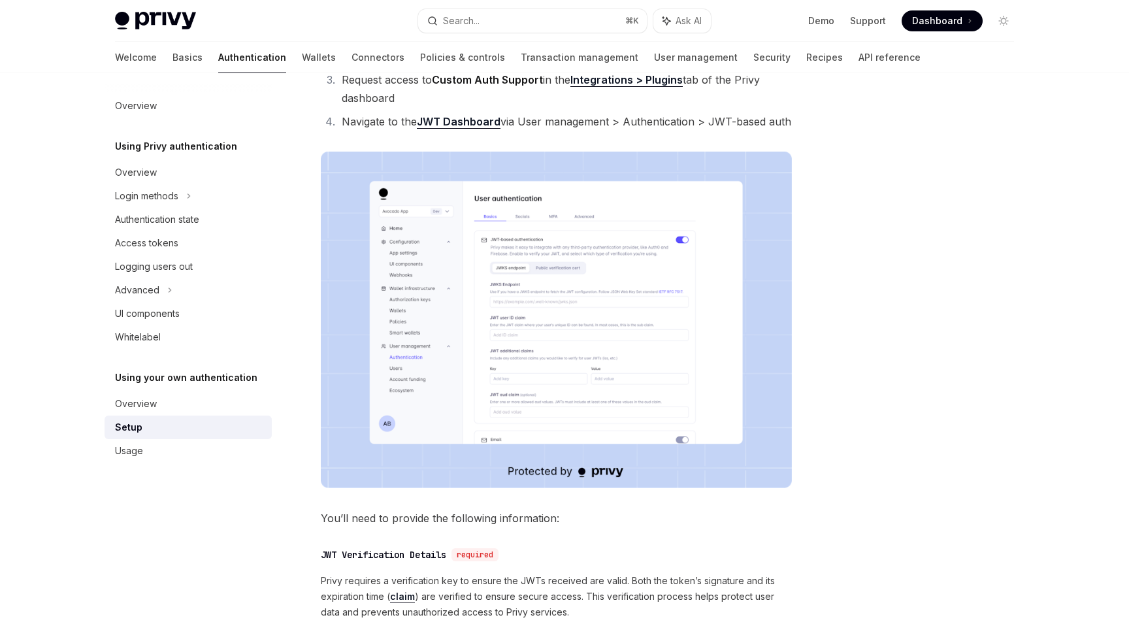
scroll to position [222, 0]
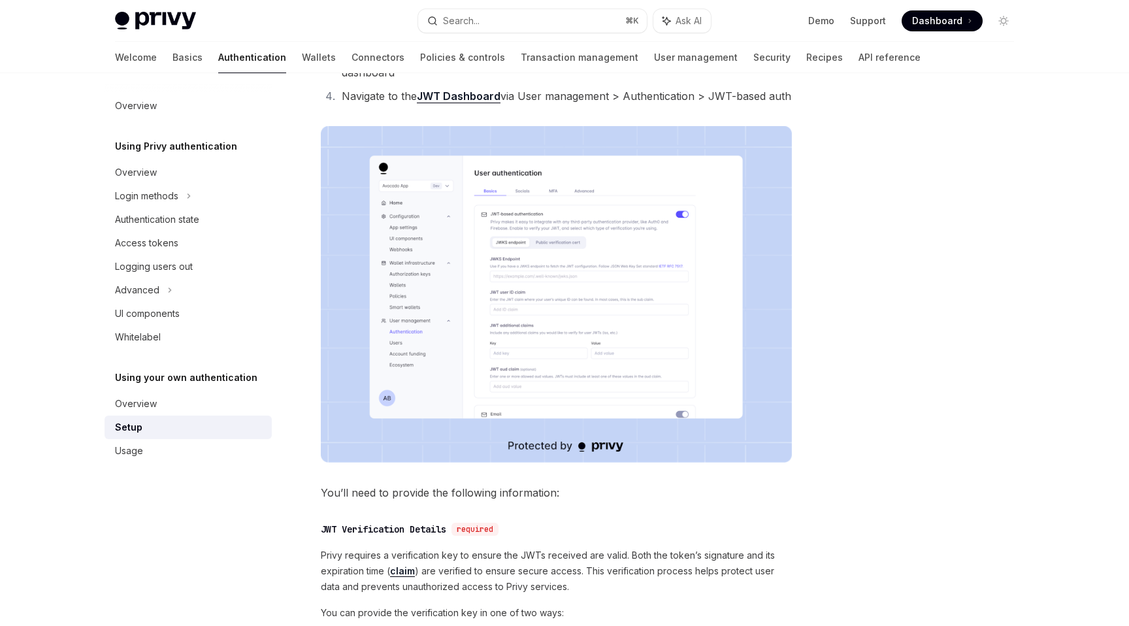
click at [543, 264] on img at bounding box center [556, 294] width 471 height 337
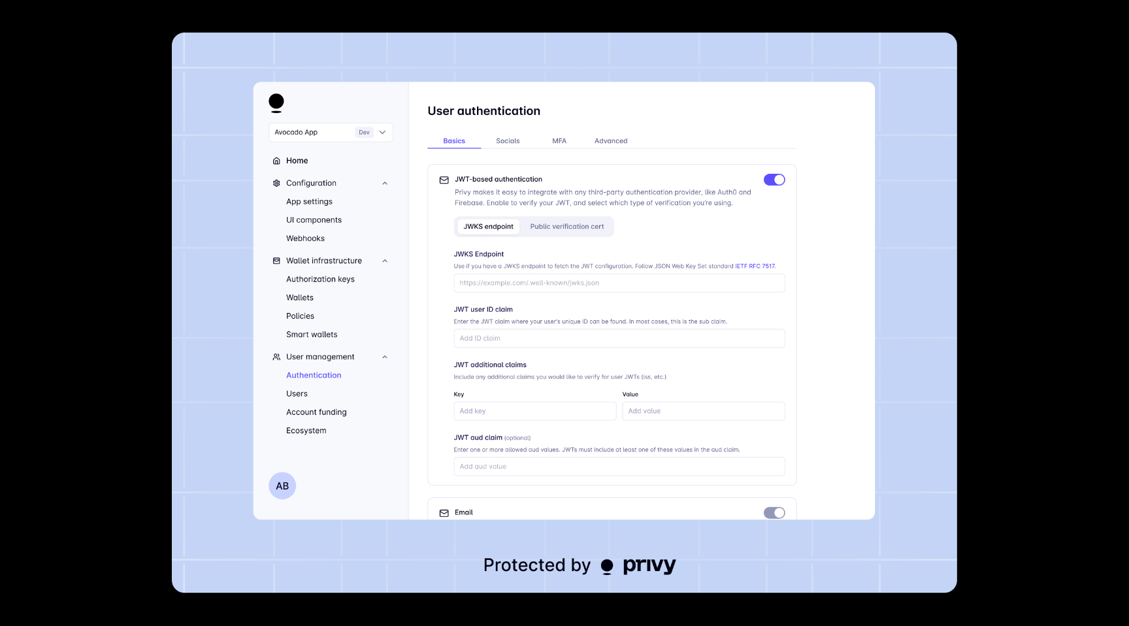
click at [1051, 308] on div at bounding box center [564, 313] width 1129 height 626
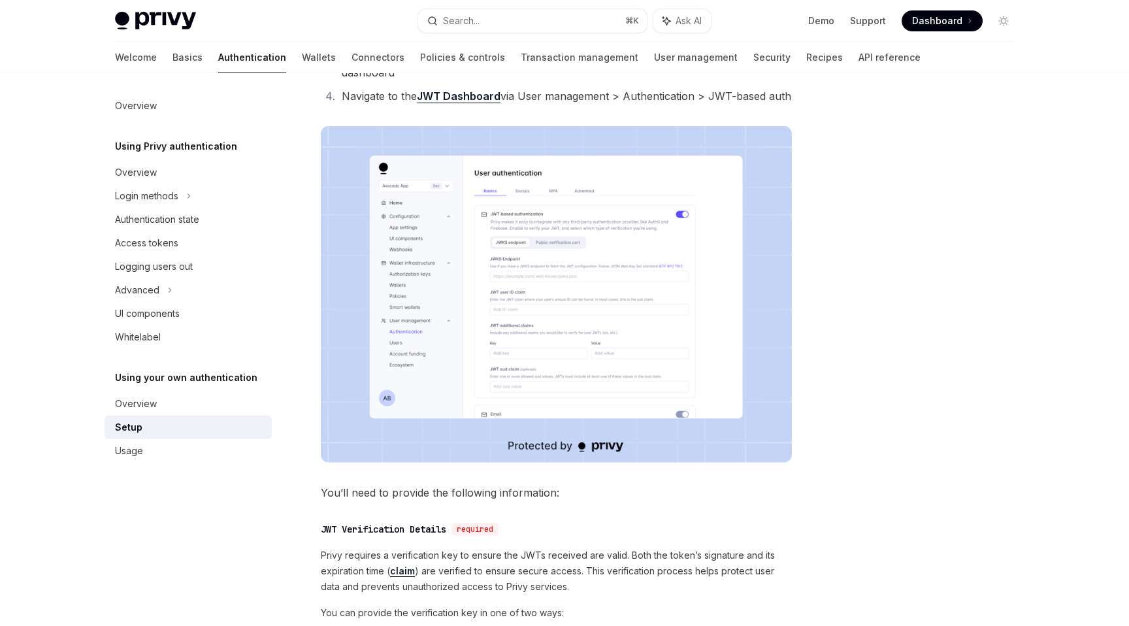
click at [501, 241] on img at bounding box center [556, 294] width 471 height 337
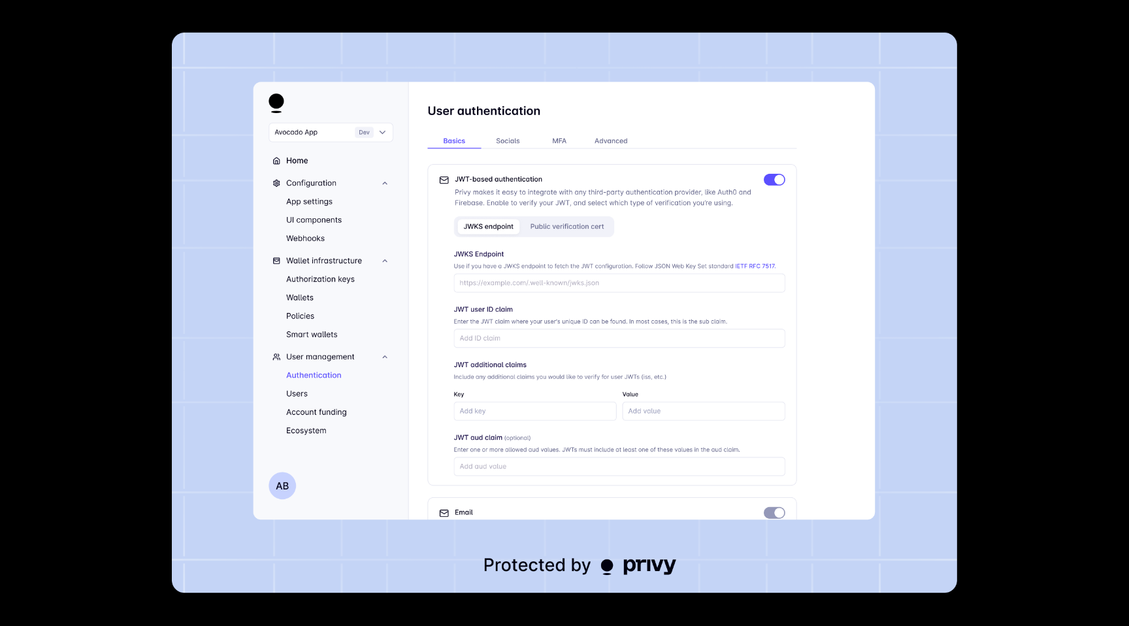
click at [1017, 198] on div at bounding box center [564, 313] width 1129 height 626
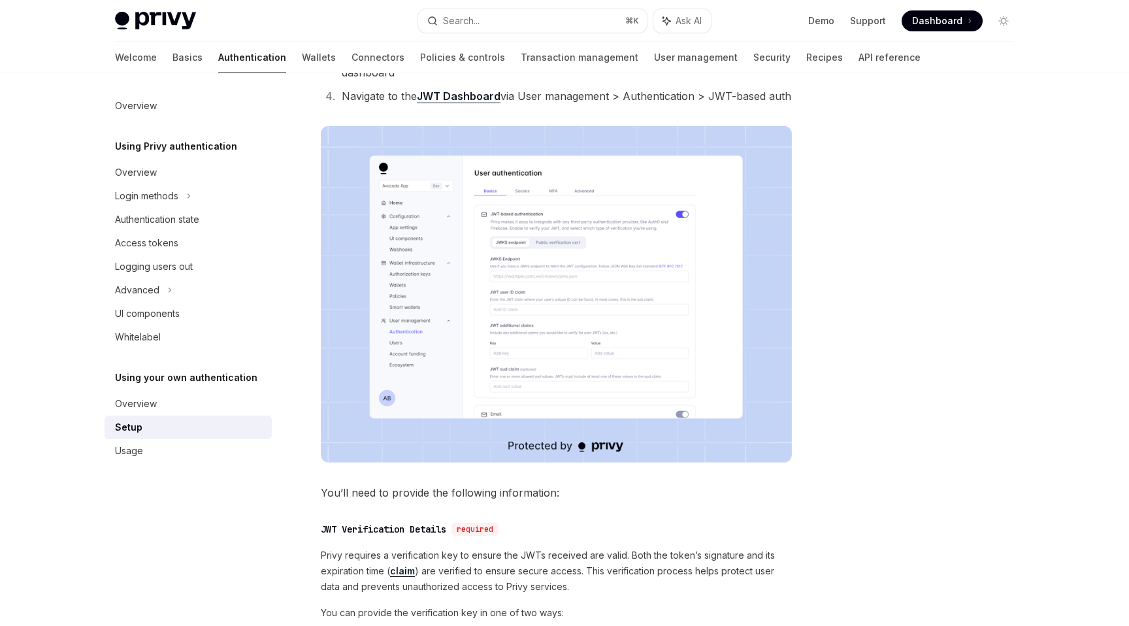
click at [518, 246] on img at bounding box center [556, 294] width 471 height 337
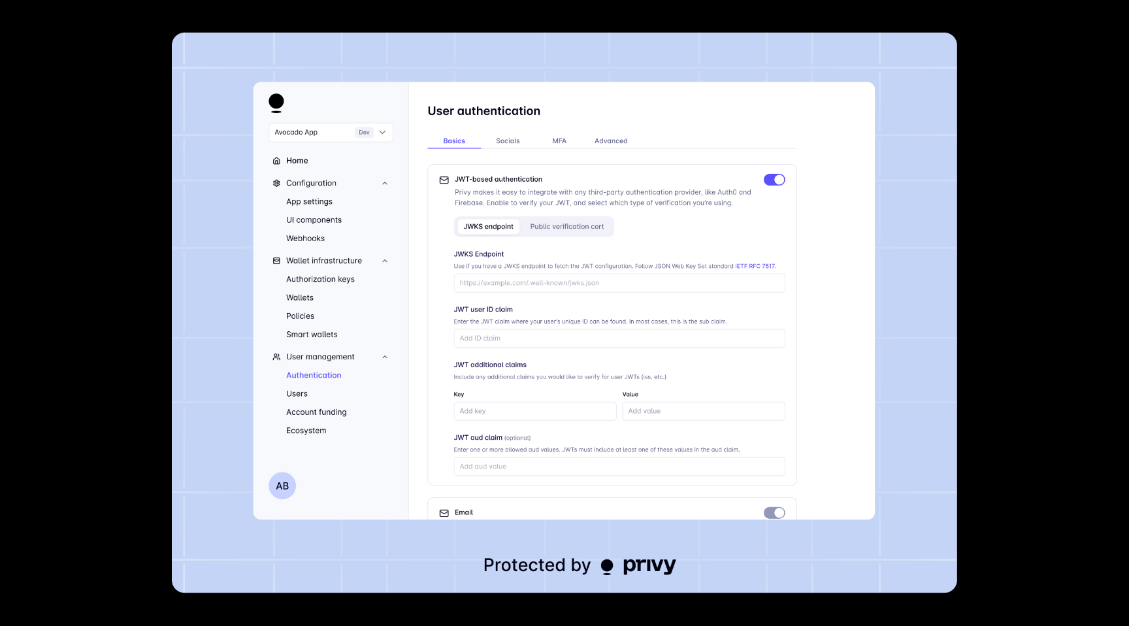
click at [1039, 171] on div at bounding box center [564, 313] width 1129 height 626
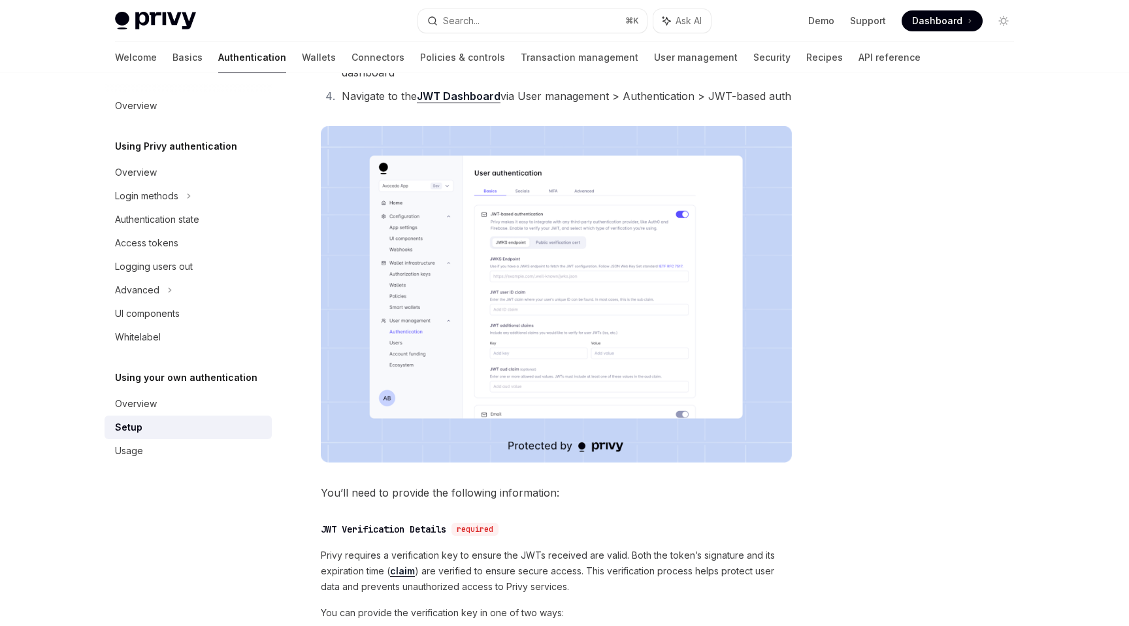
click at [523, 240] on img at bounding box center [556, 294] width 471 height 337
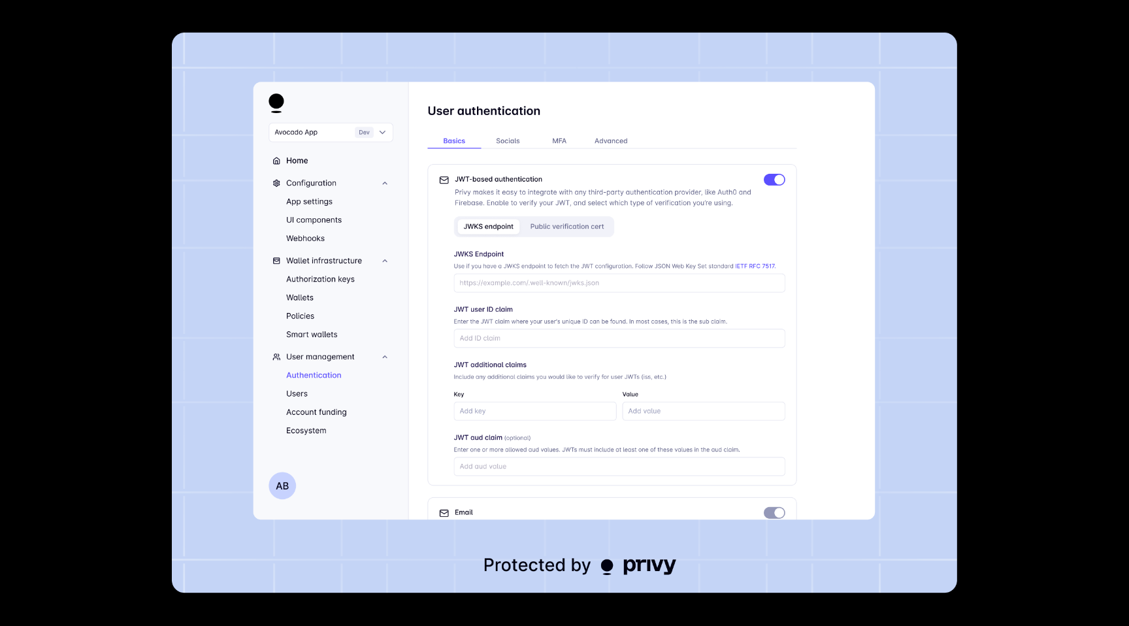
click at [1010, 241] on div at bounding box center [564, 313] width 1129 height 626
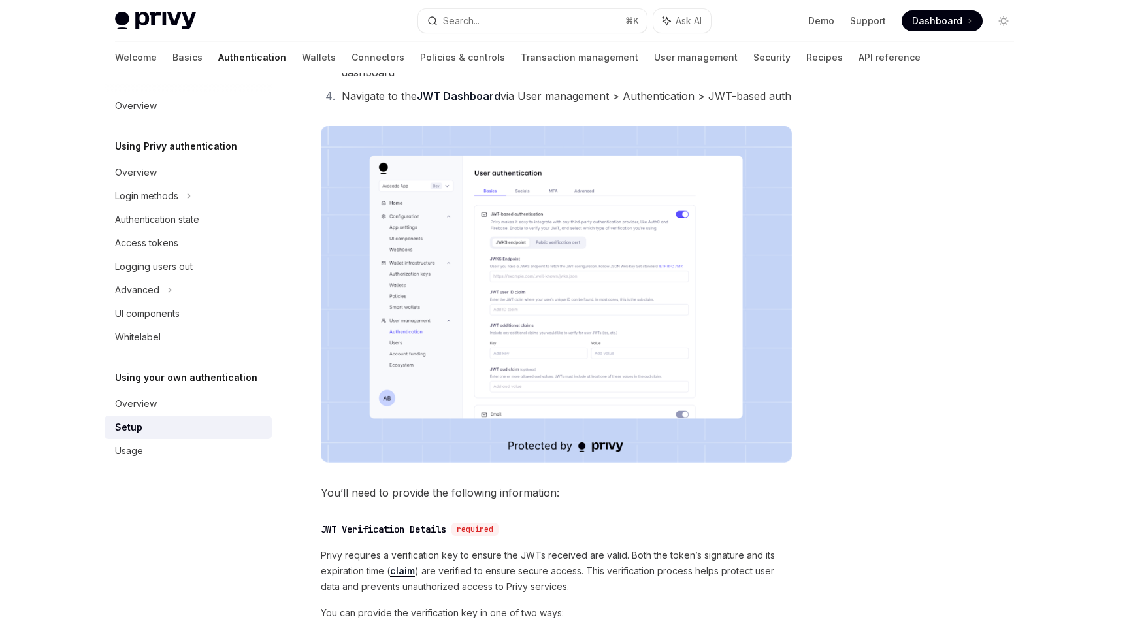
scroll to position [235, 0]
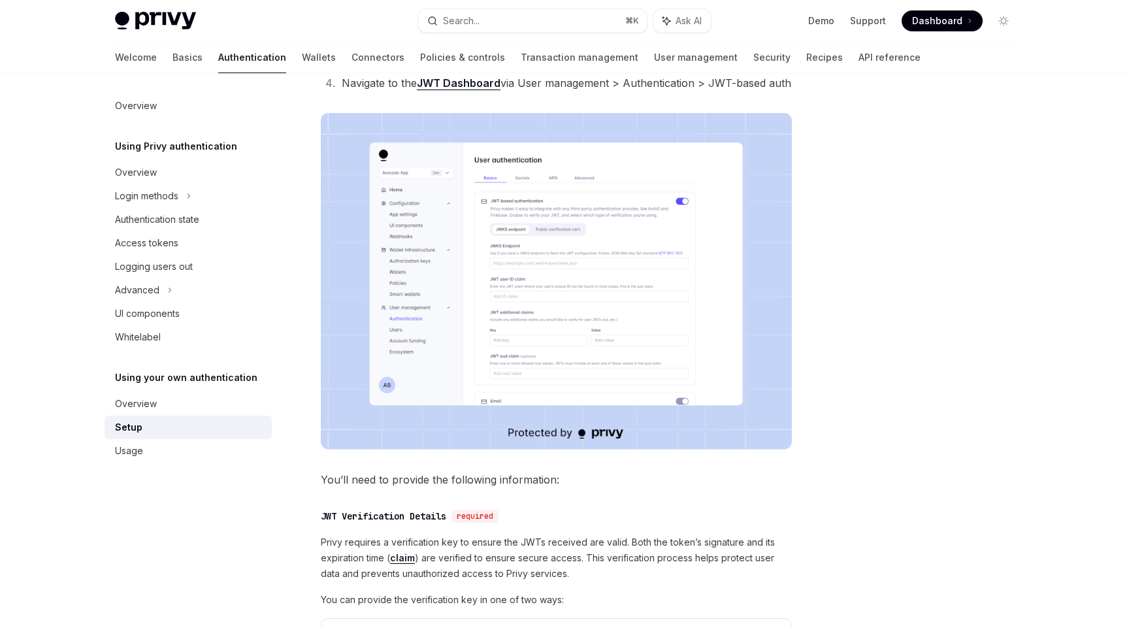
click at [555, 314] on img at bounding box center [556, 281] width 471 height 337
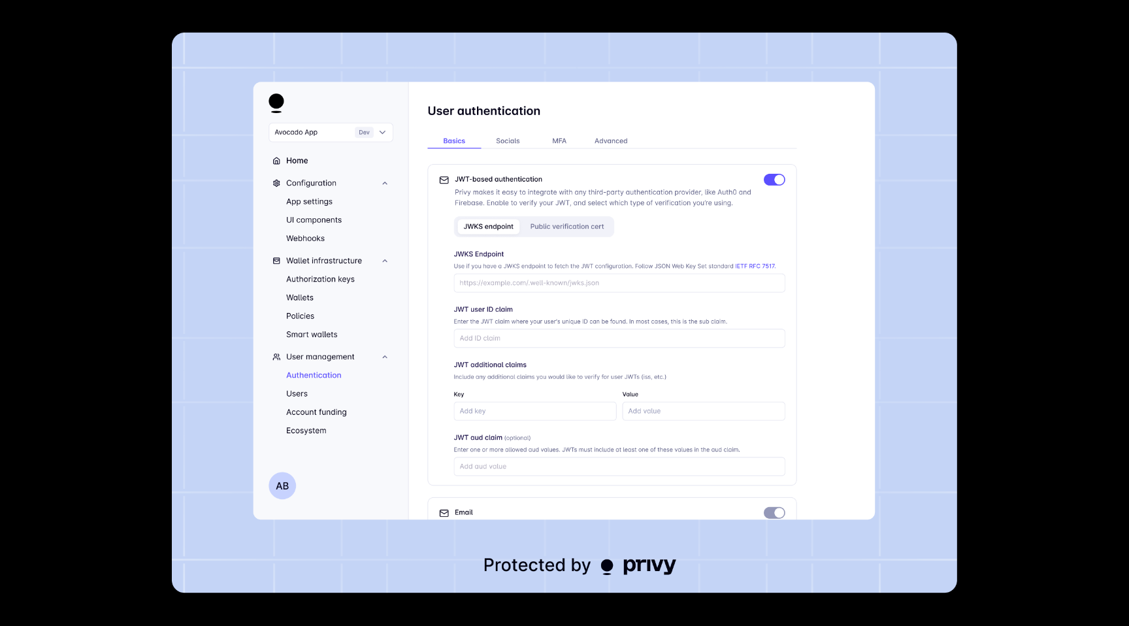
click at [1080, 278] on div at bounding box center [564, 313] width 1129 height 626
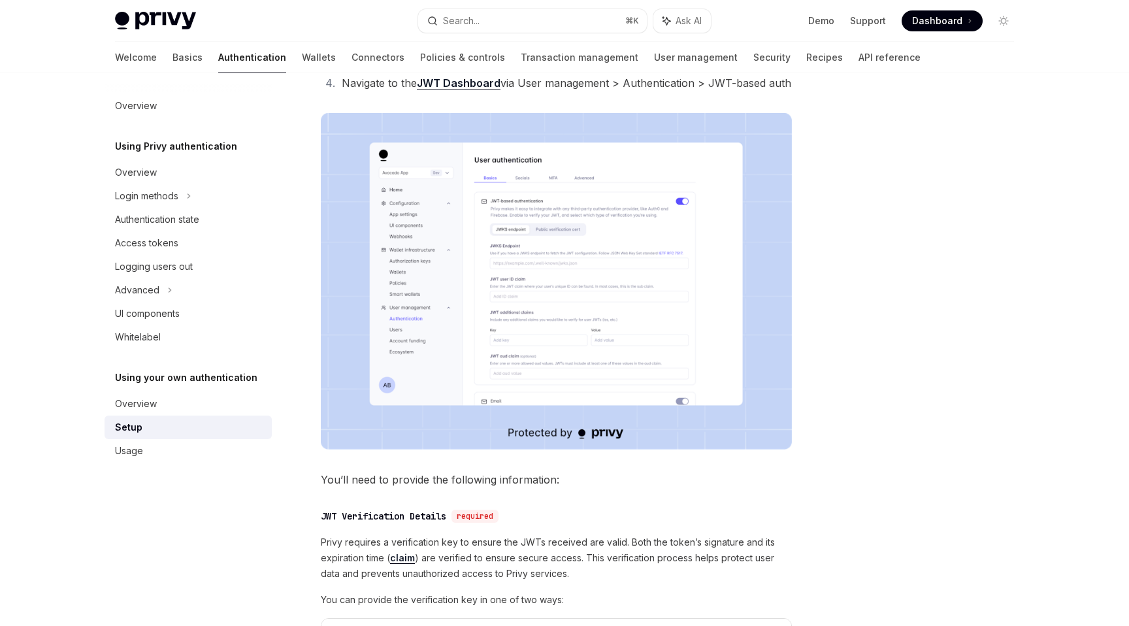
scroll to position [597, 0]
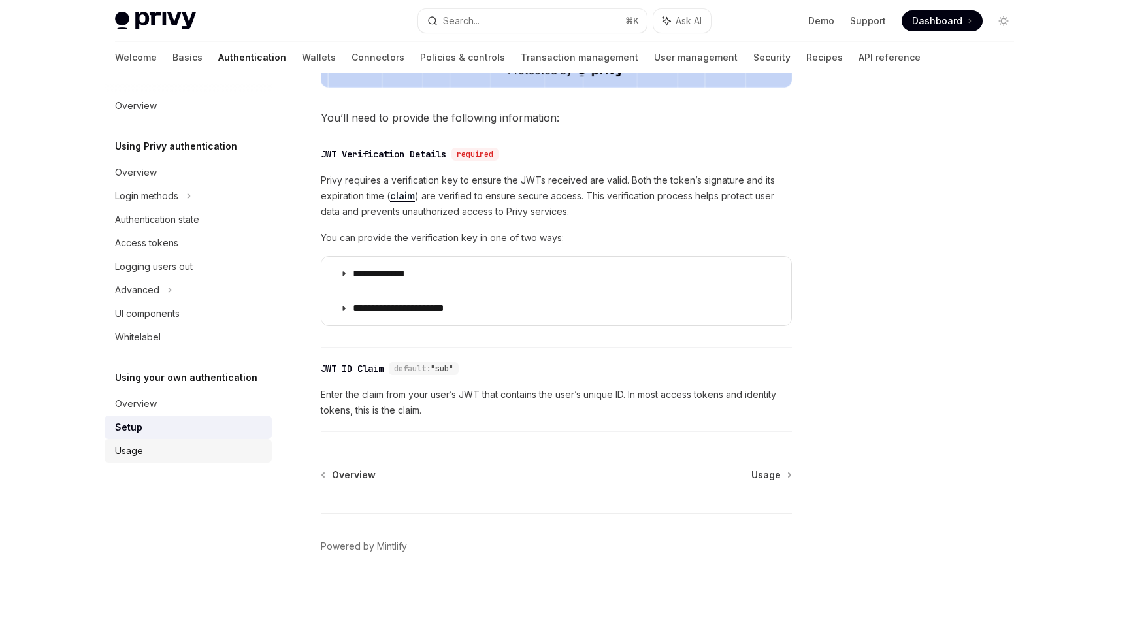
click at [171, 450] on div "Usage" at bounding box center [189, 451] width 149 height 16
click at [777, 470] on span "Usage" at bounding box center [766, 475] width 29 height 13
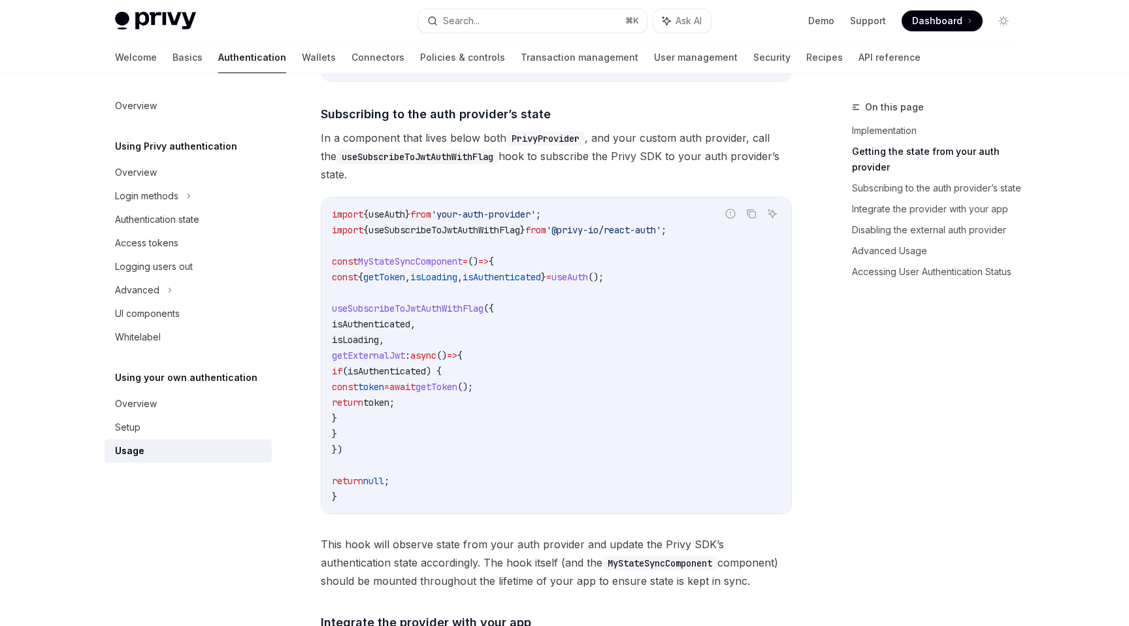
scroll to position [456, 0]
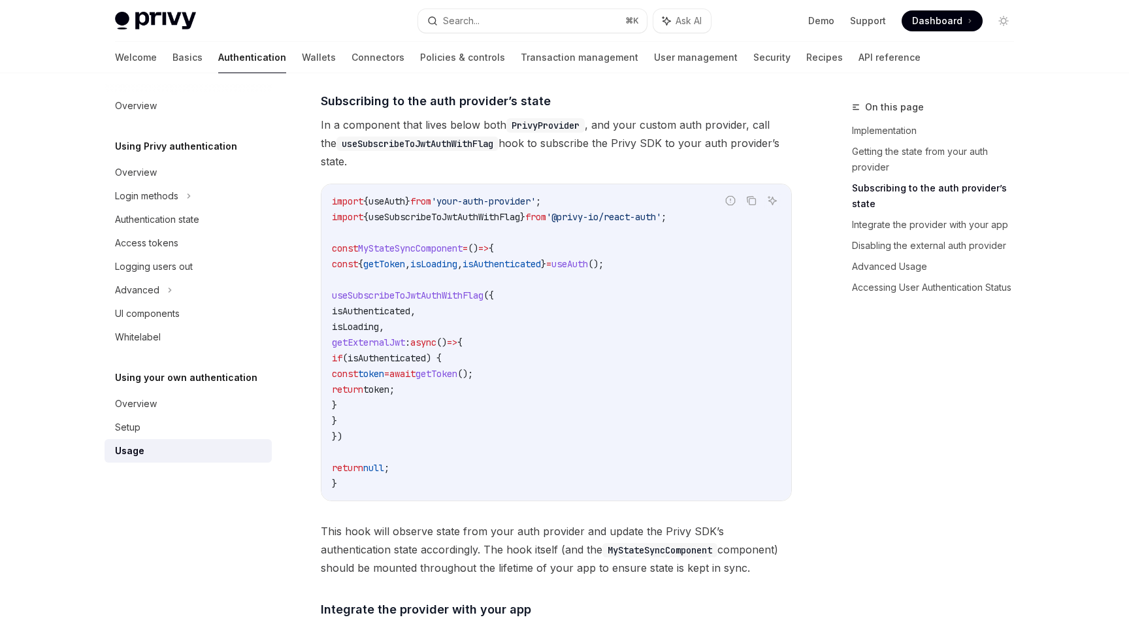
drag, startPoint x: 368, startPoint y: 339, endPoint x: 425, endPoint y: 433, distance: 110.3
click at [425, 433] on code "import { useAuth } from 'your-auth-provider' ; import { useSubscribeToJwtAuthWi…" at bounding box center [556, 342] width 449 height 298
click at [388, 307] on span "isAuthenticated" at bounding box center [371, 311] width 78 height 12
drag, startPoint x: 334, startPoint y: 290, endPoint x: 475, endPoint y: 441, distance: 206.7
click at [475, 441] on code "import { useAuth } from 'your-auth-provider' ; import { useSubscribeToJwtAuthWi…" at bounding box center [556, 342] width 449 height 298
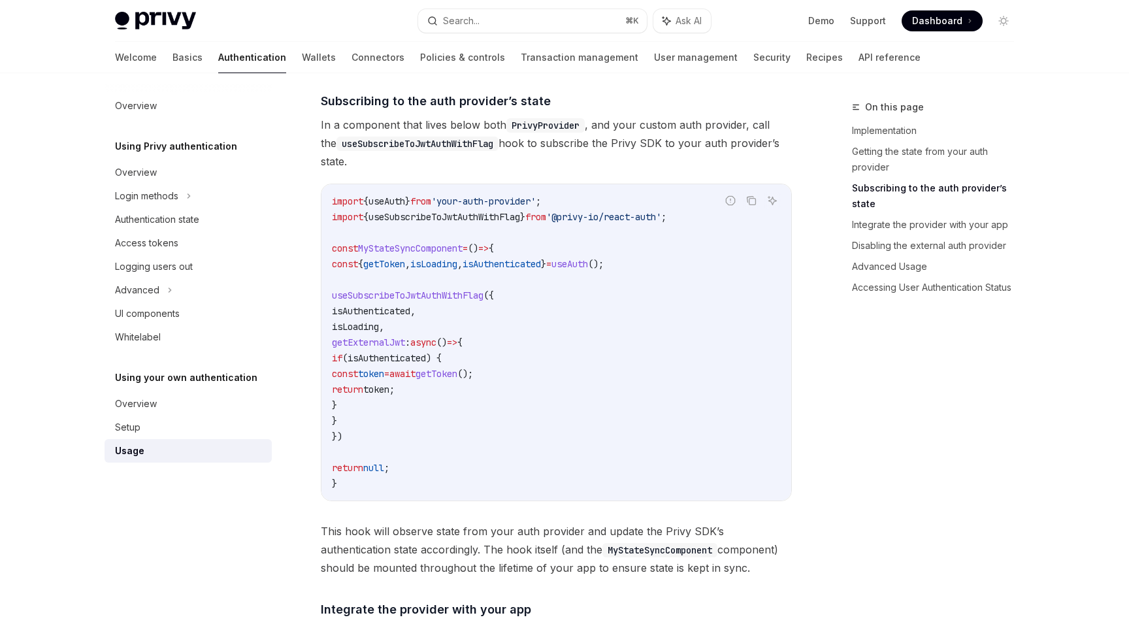
click at [405, 340] on span "getExternalJwt" at bounding box center [368, 343] width 73 height 12
drag, startPoint x: 370, startPoint y: 340, endPoint x: 418, endPoint y: 442, distance: 113.4
click at [419, 443] on code "import { useAuth } from 'your-auth-provider' ; import { useSubscribeToJwtAuthWi…" at bounding box center [556, 342] width 449 height 298
